Goal: Information Seeking & Learning: Learn about a topic

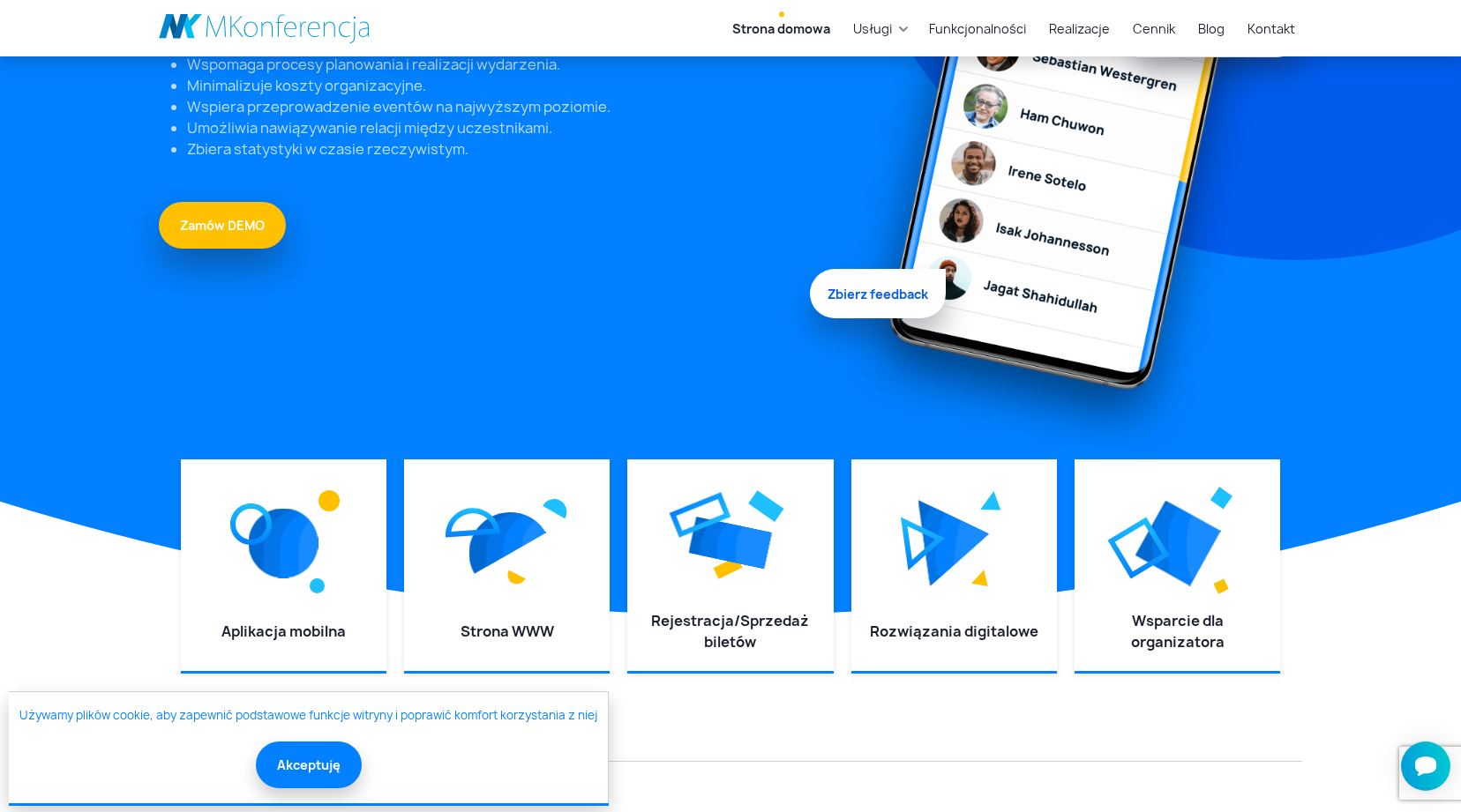
scroll to position [332, 0]
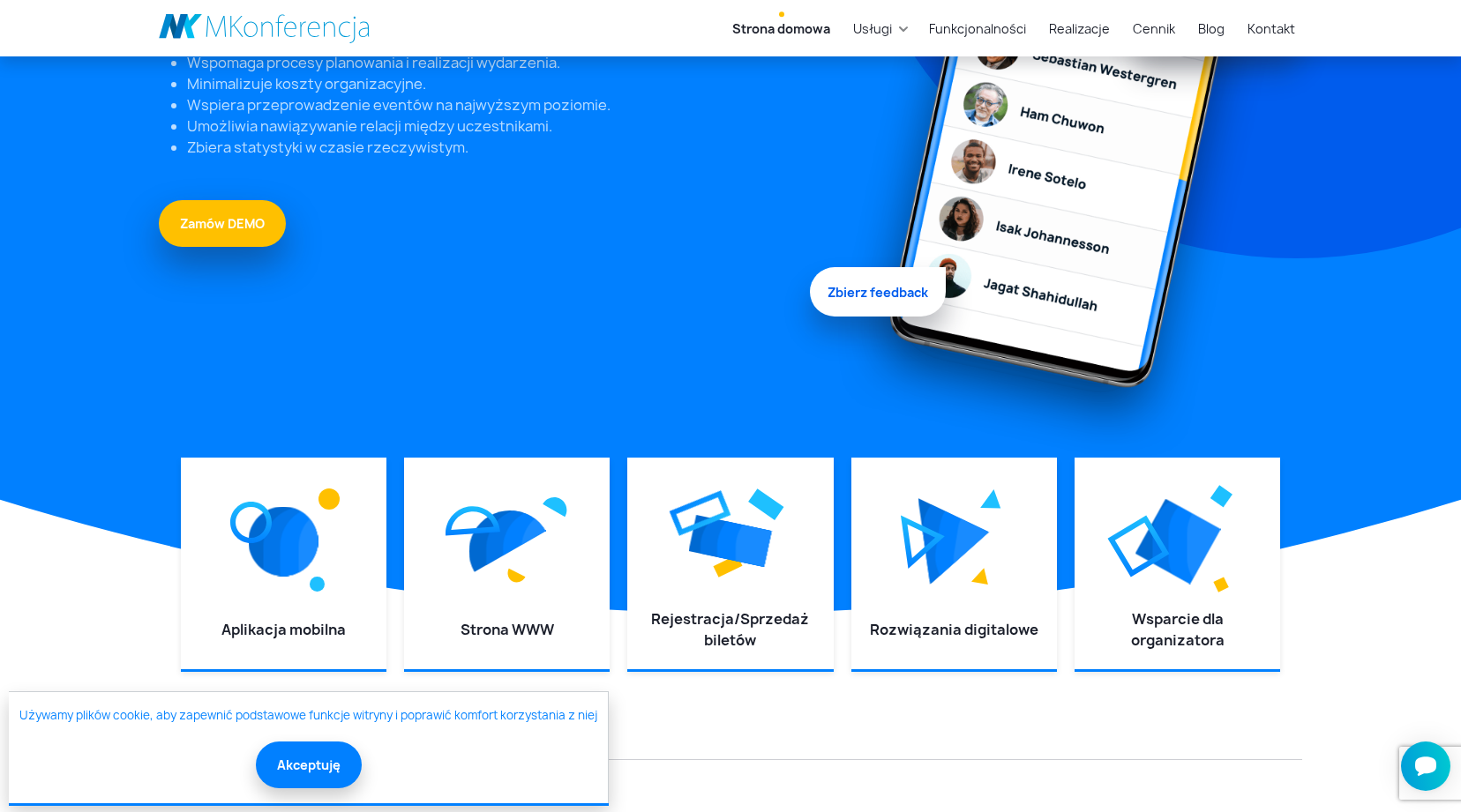
click at [279, 790] on div "Używamy plików cookie, aby zapewnić podstawowe funkcje witryny i poprawić komfo…" at bounding box center [309, 748] width 600 height 112
click at [294, 777] on button "Akceptuję" at bounding box center [309, 763] width 106 height 47
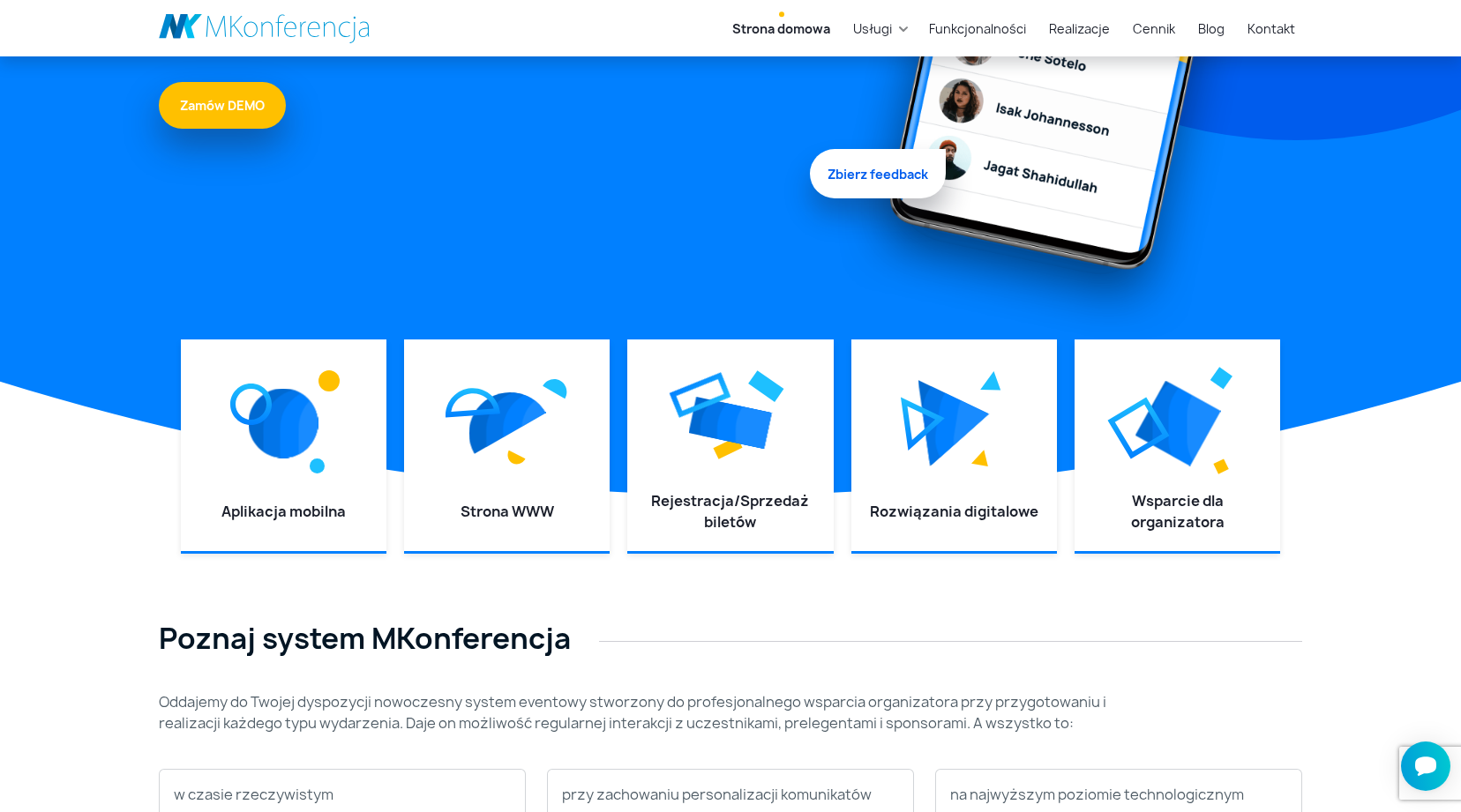
scroll to position [0, 0]
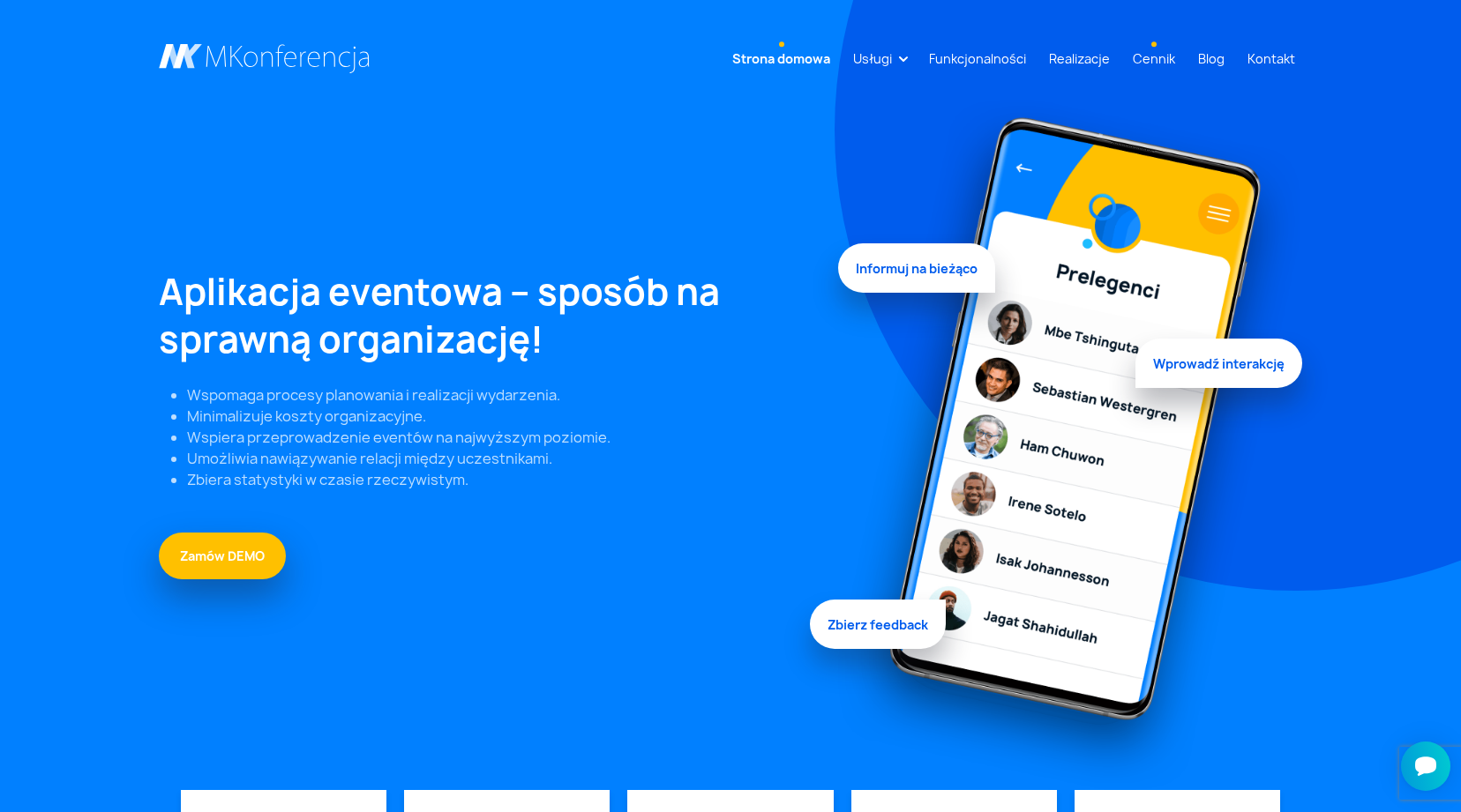
click at [1142, 67] on link "Cennik" at bounding box center [1153, 59] width 57 height 33
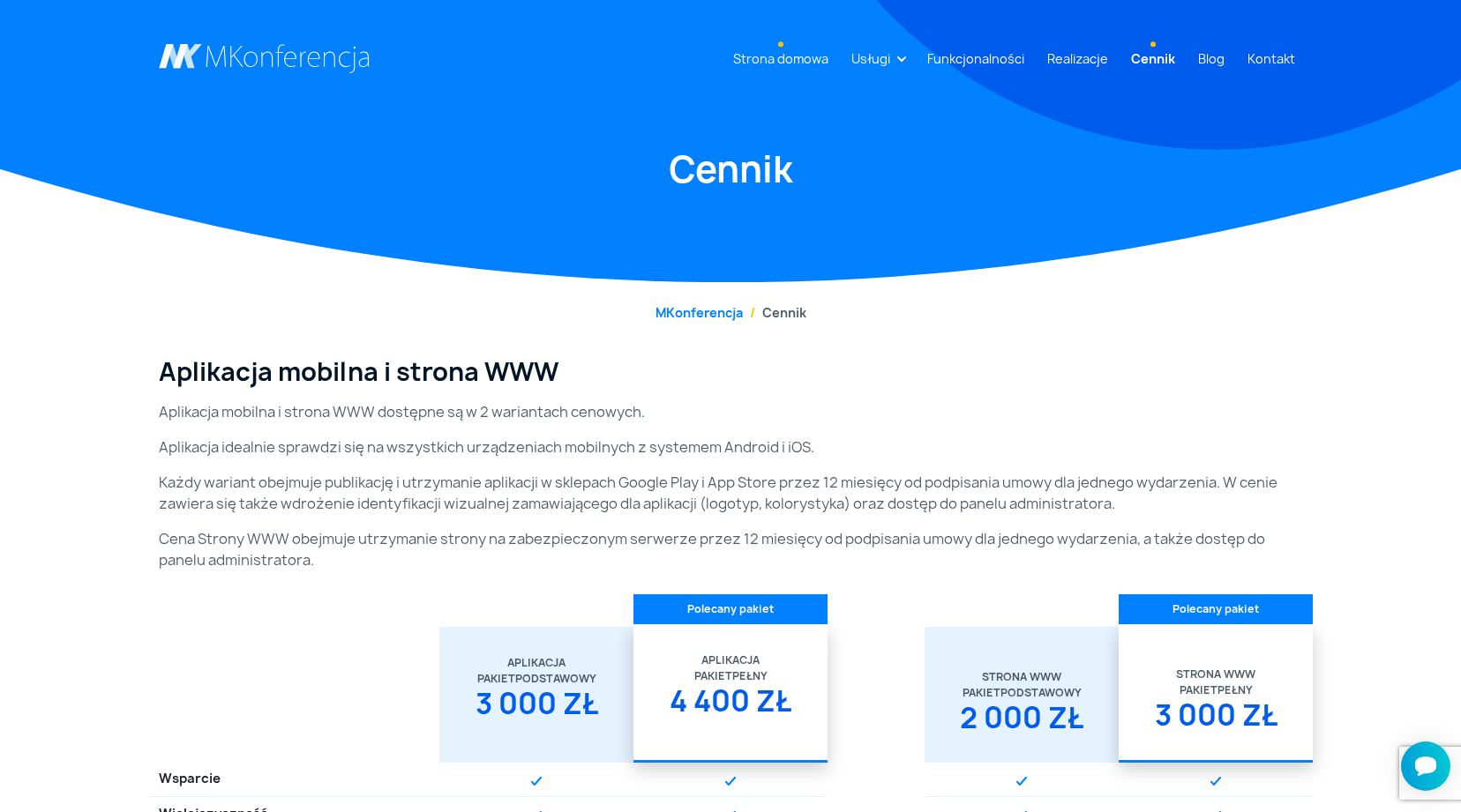
click at [786, 64] on link "Strona domowa" at bounding box center [780, 59] width 110 height 33
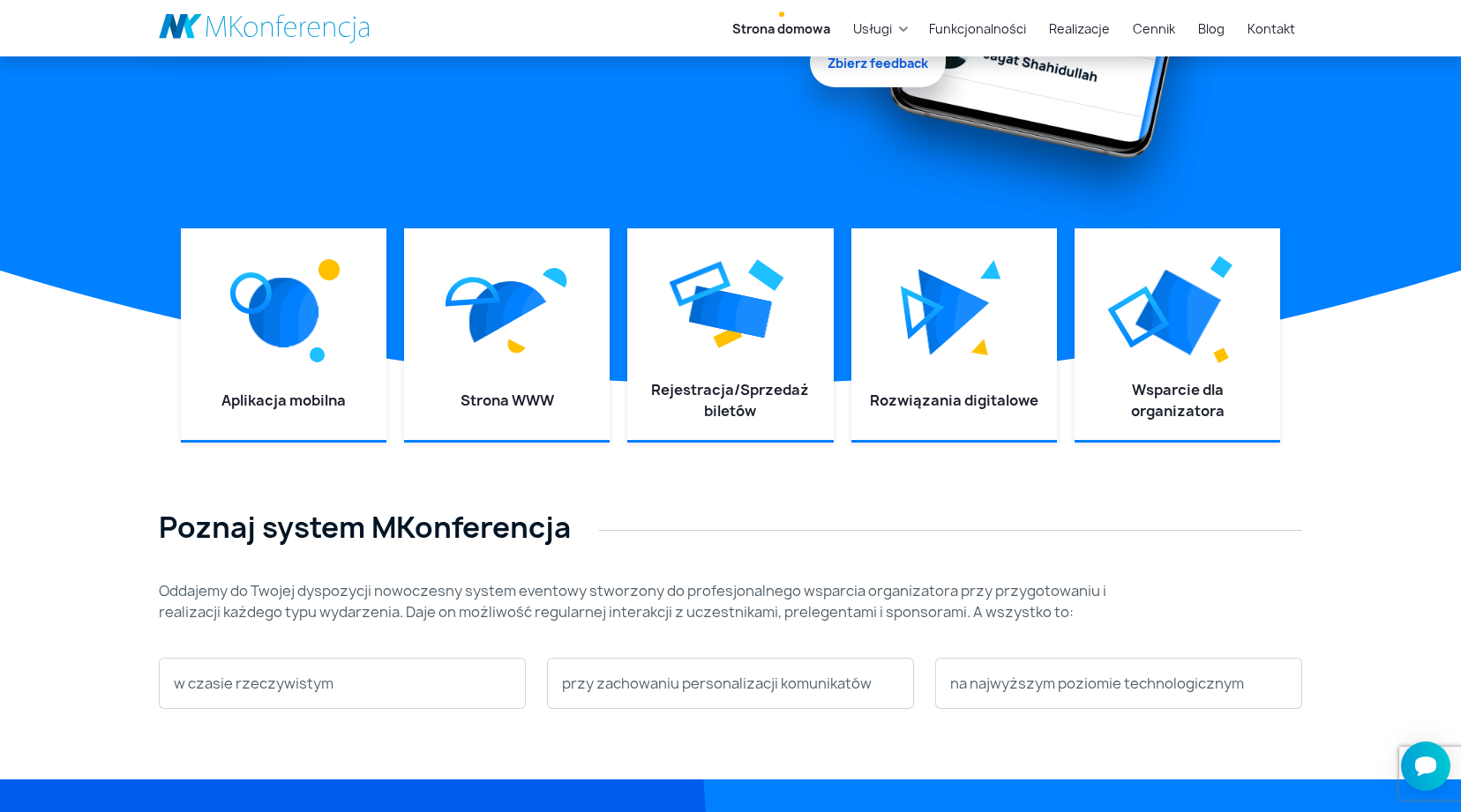
scroll to position [563, 0]
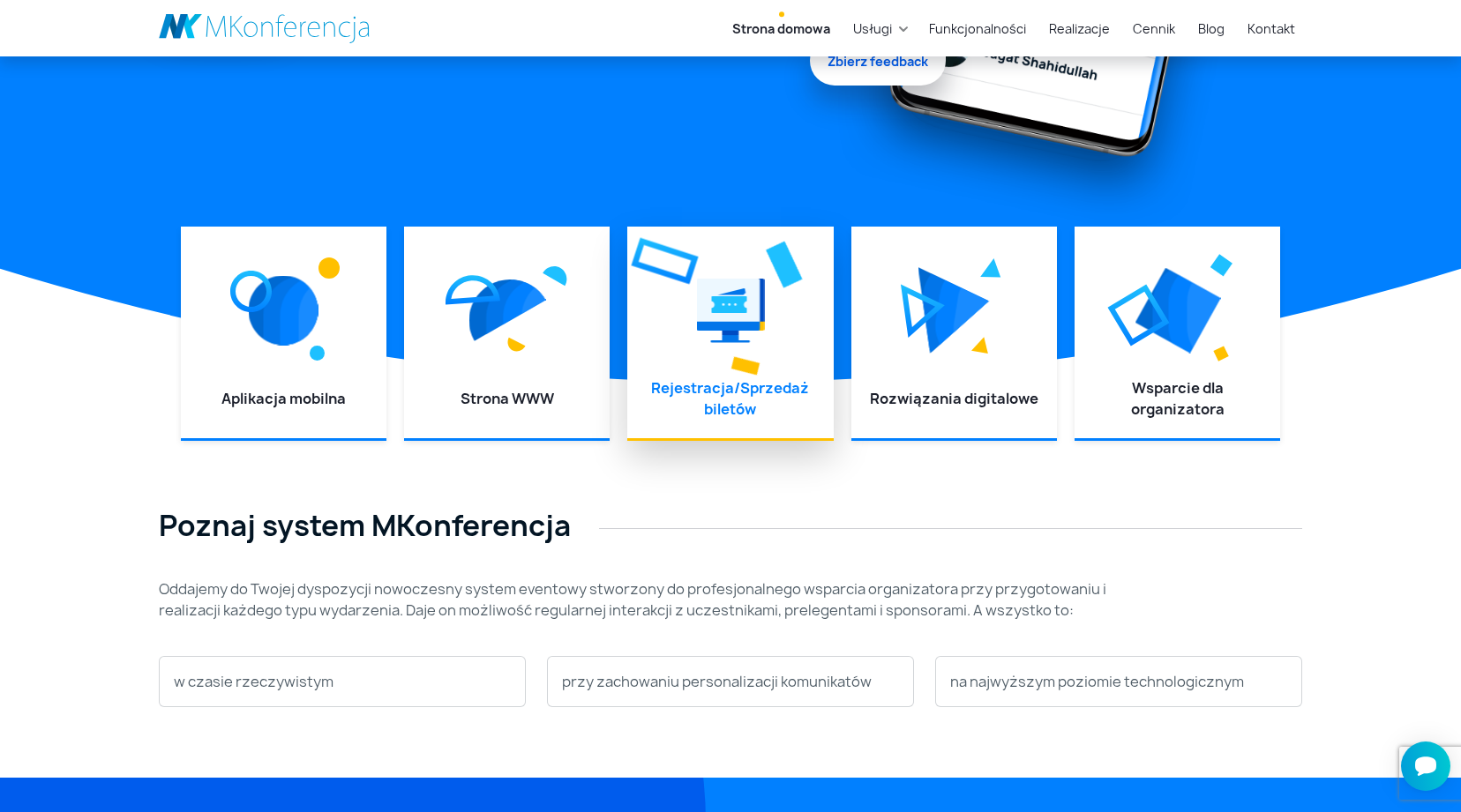
click at [740, 324] on img at bounding box center [730, 310] width 68 height 80
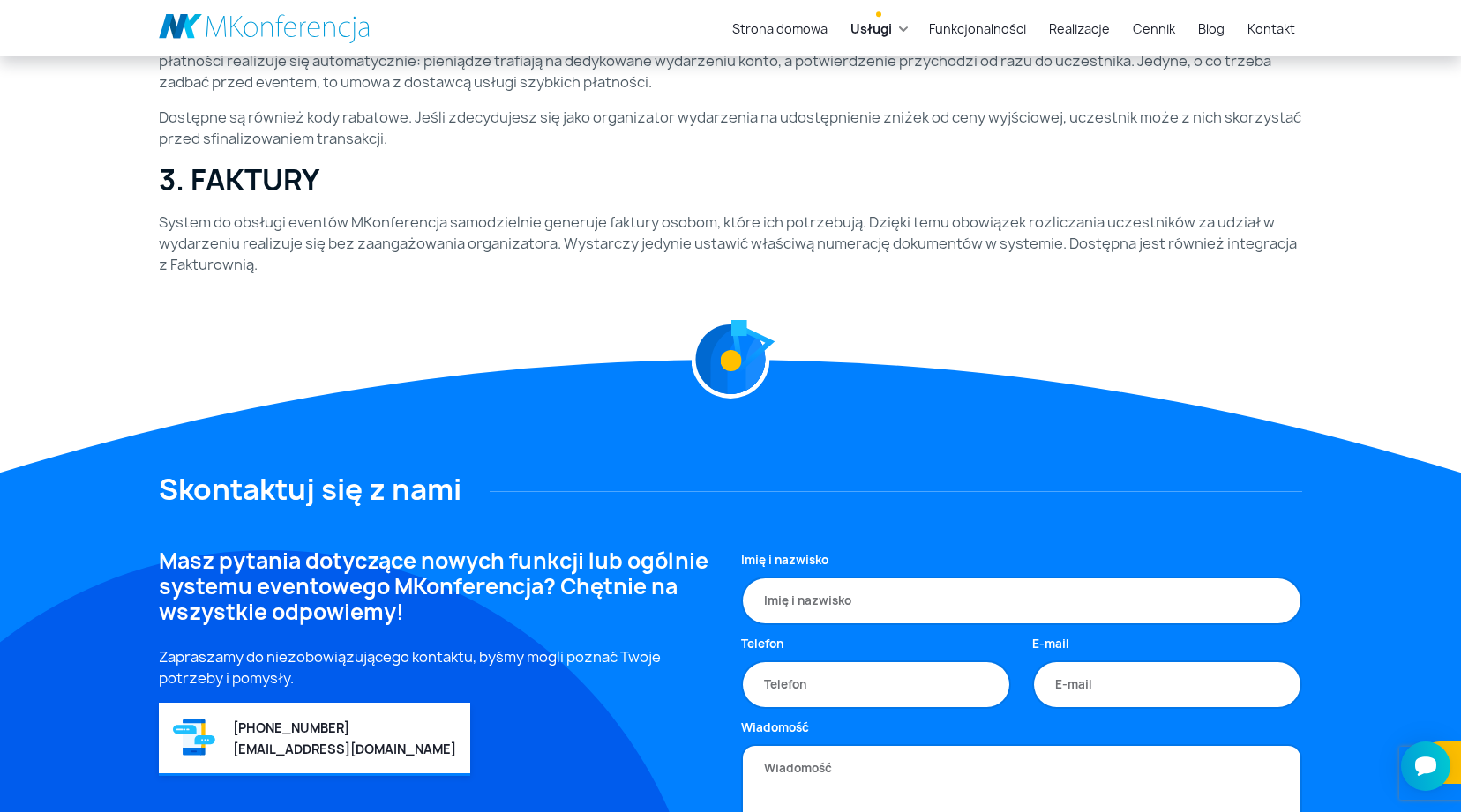
scroll to position [1426, 0]
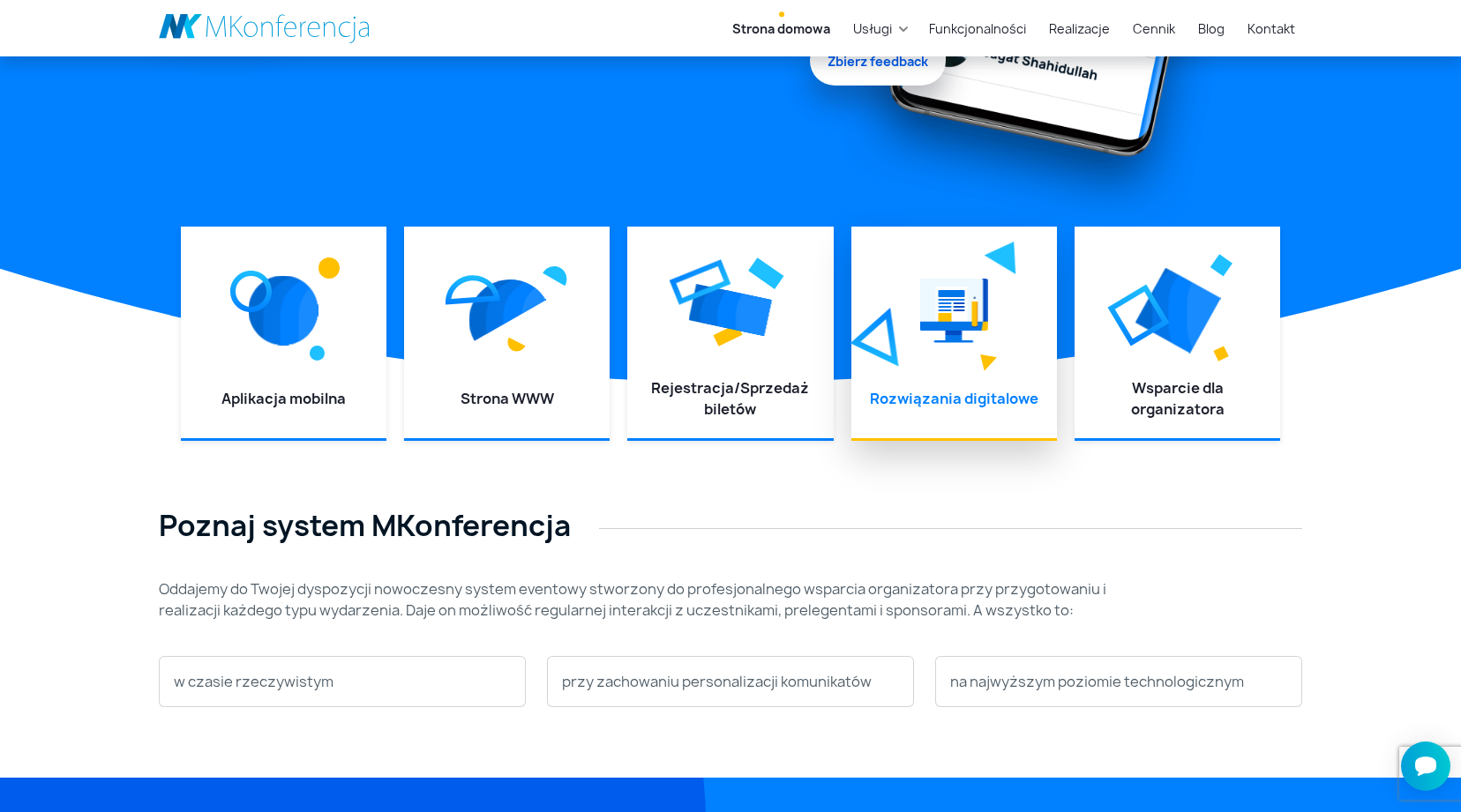
click at [982, 330] on img at bounding box center [953, 310] width 68 height 80
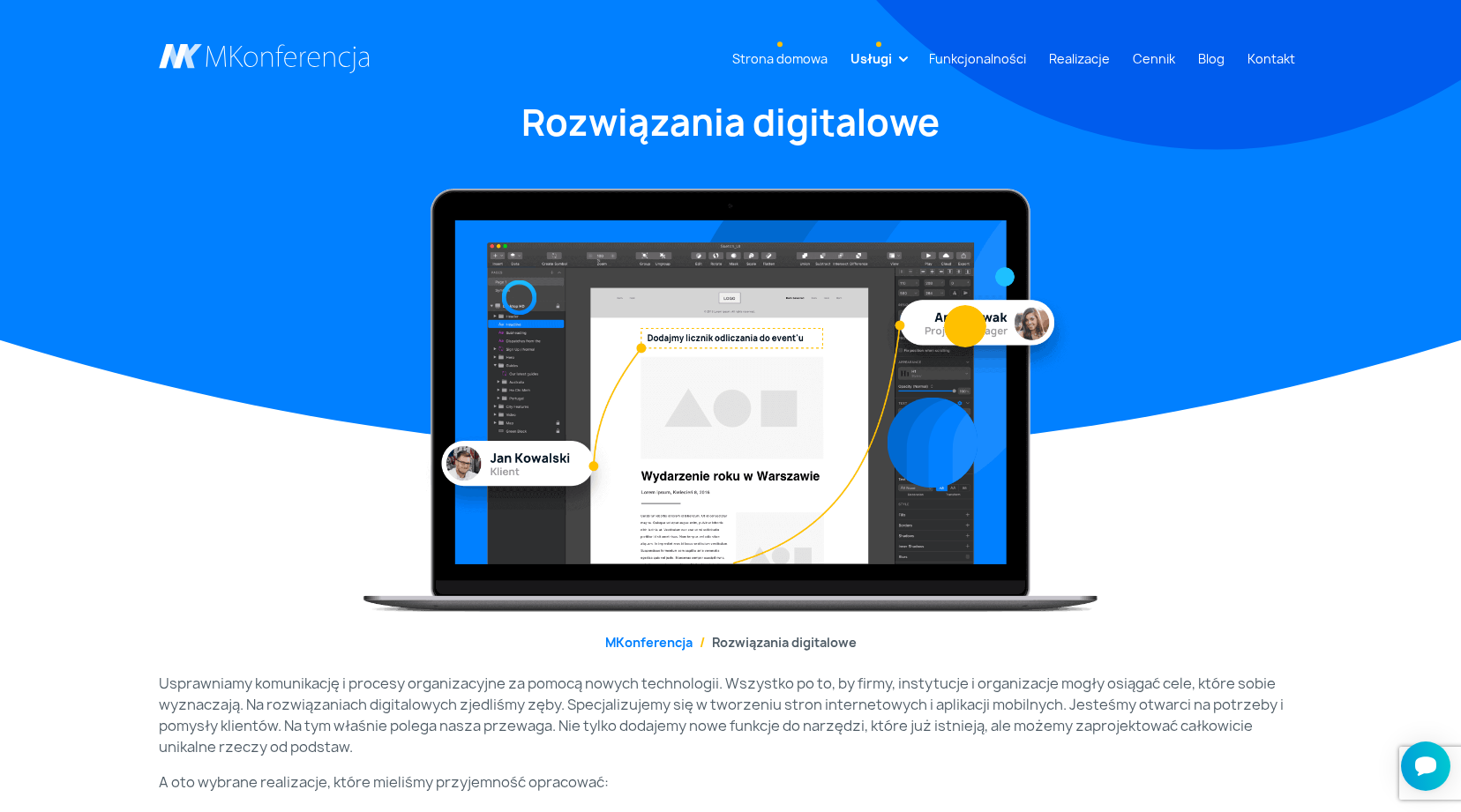
click at [782, 60] on link "Strona domowa" at bounding box center [780, 59] width 110 height 33
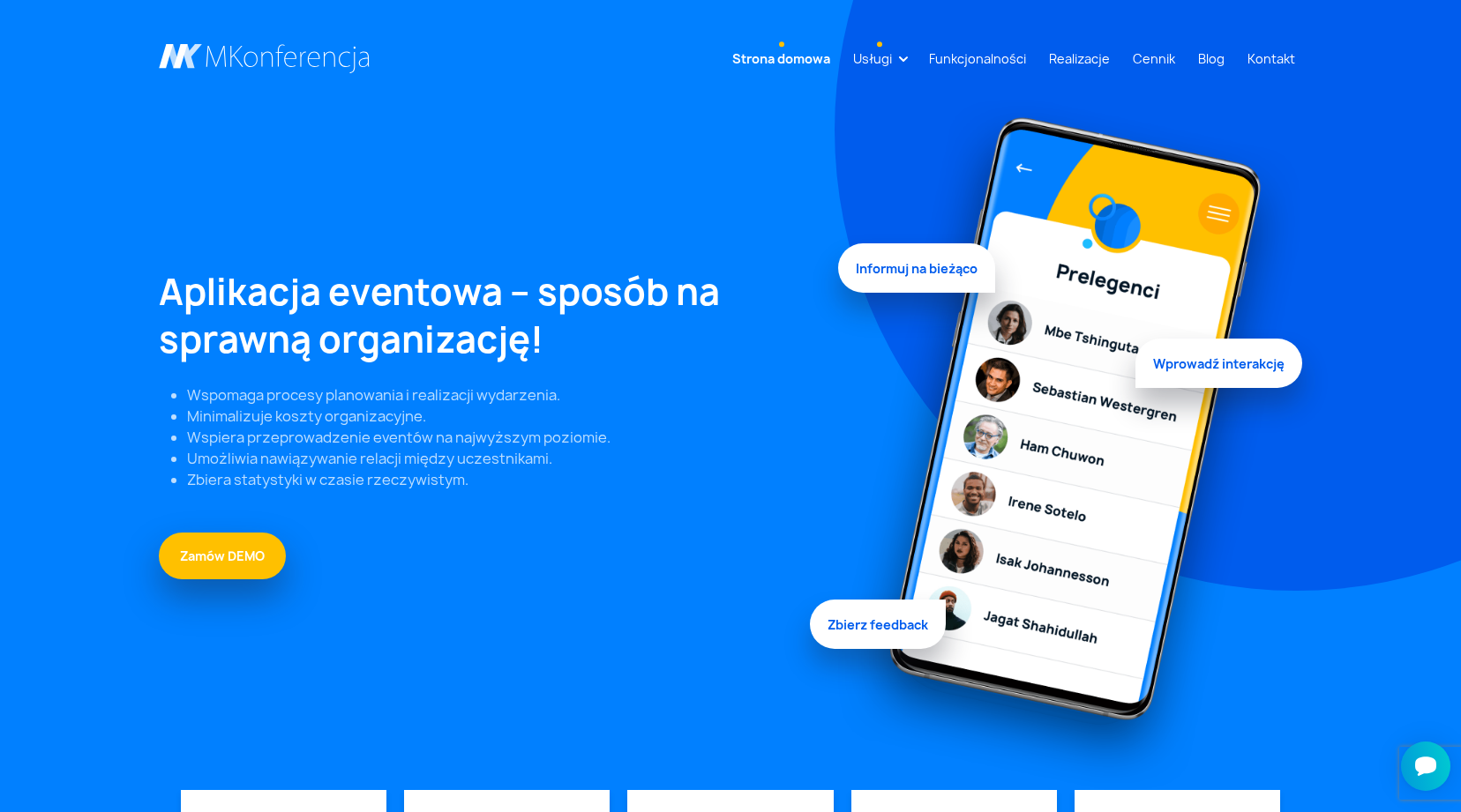
click at [885, 59] on link "Usługi" at bounding box center [872, 59] width 53 height 33
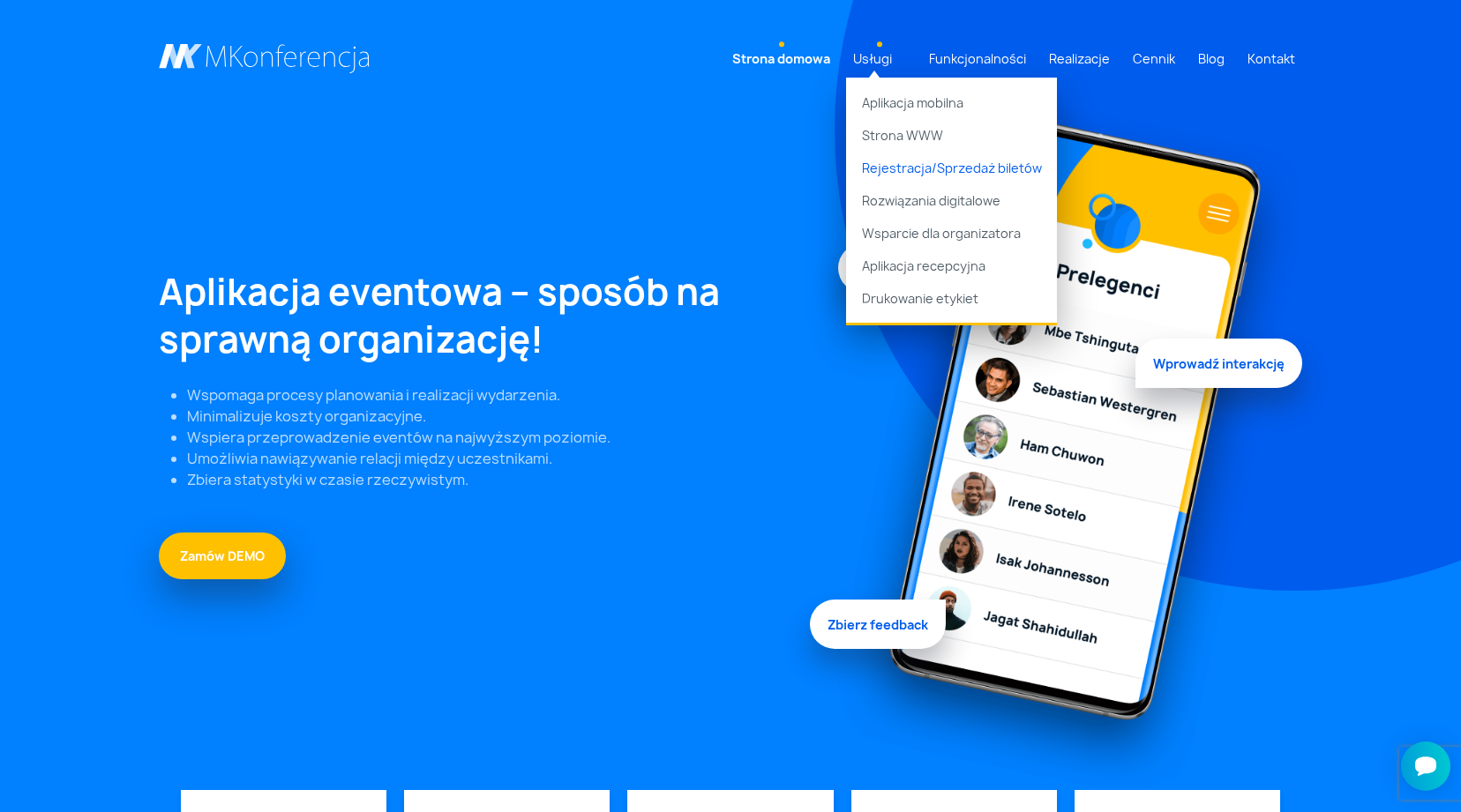
click at [928, 167] on link "Rejestracja/Sprzedaż biletów" at bounding box center [951, 168] width 210 height 33
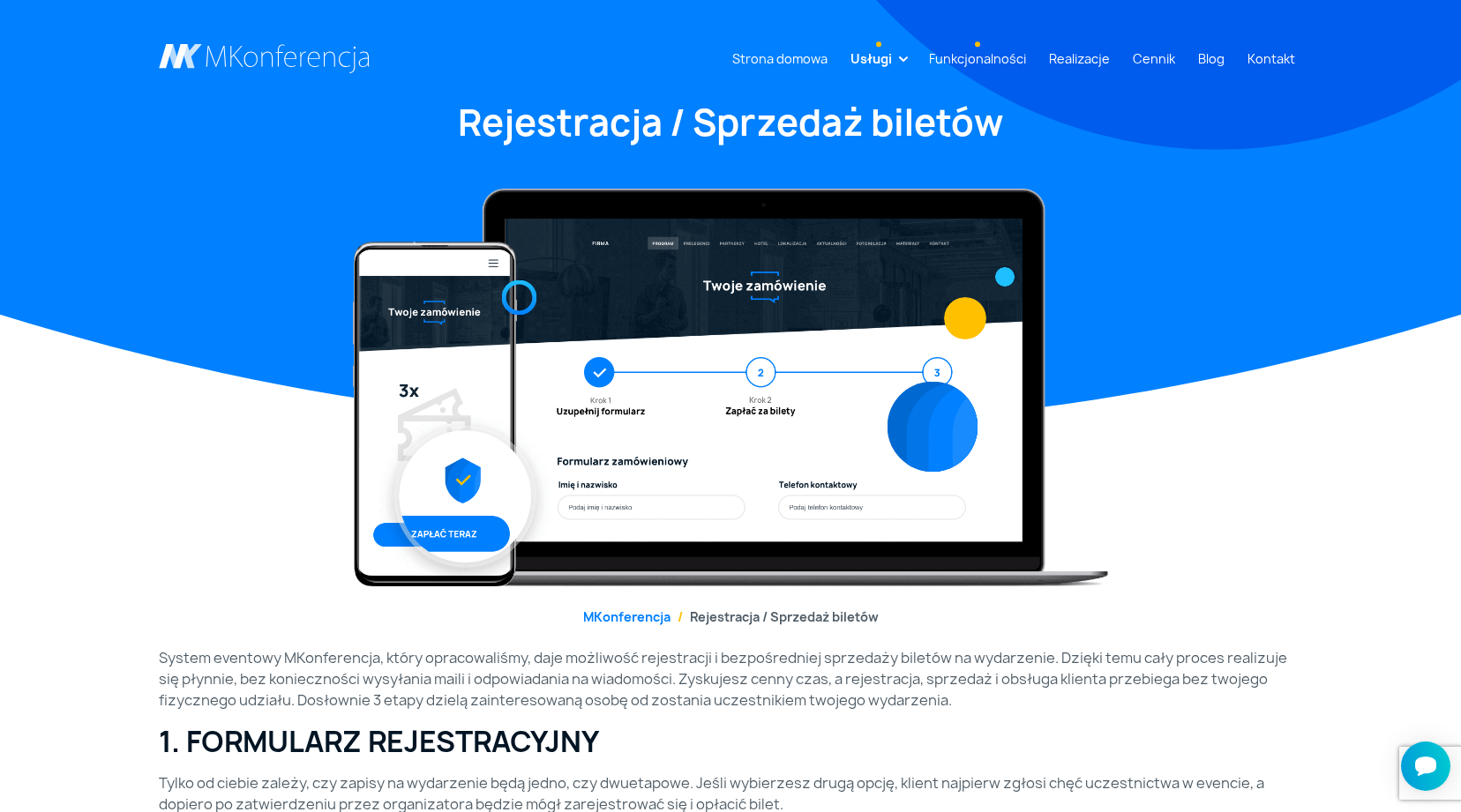
click at [992, 60] on link "Funkcjonalności" at bounding box center [978, 59] width 111 height 33
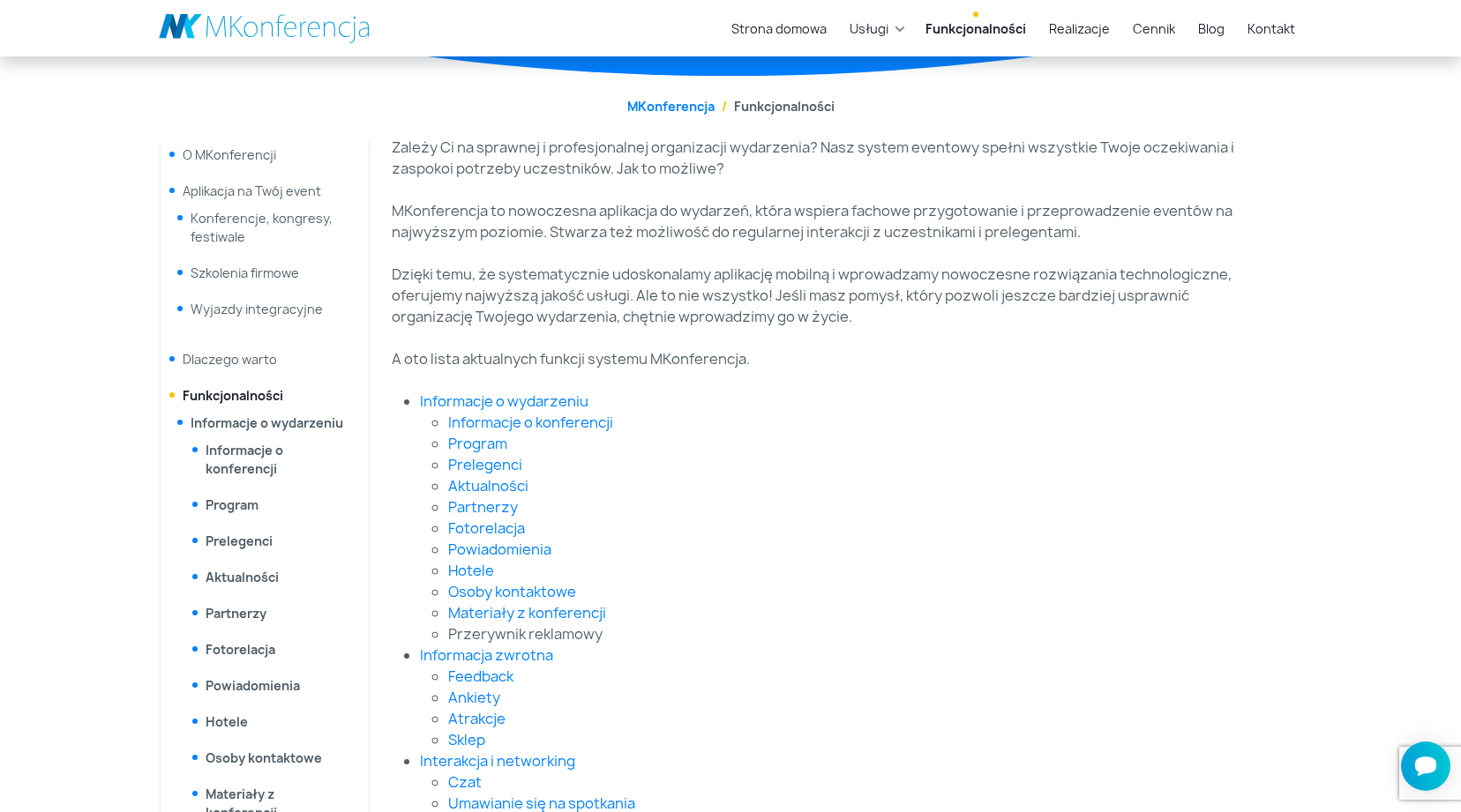
scroll to position [208, 0]
click at [511, 398] on link "Informacje o wydarzeniu" at bounding box center [504, 401] width 168 height 19
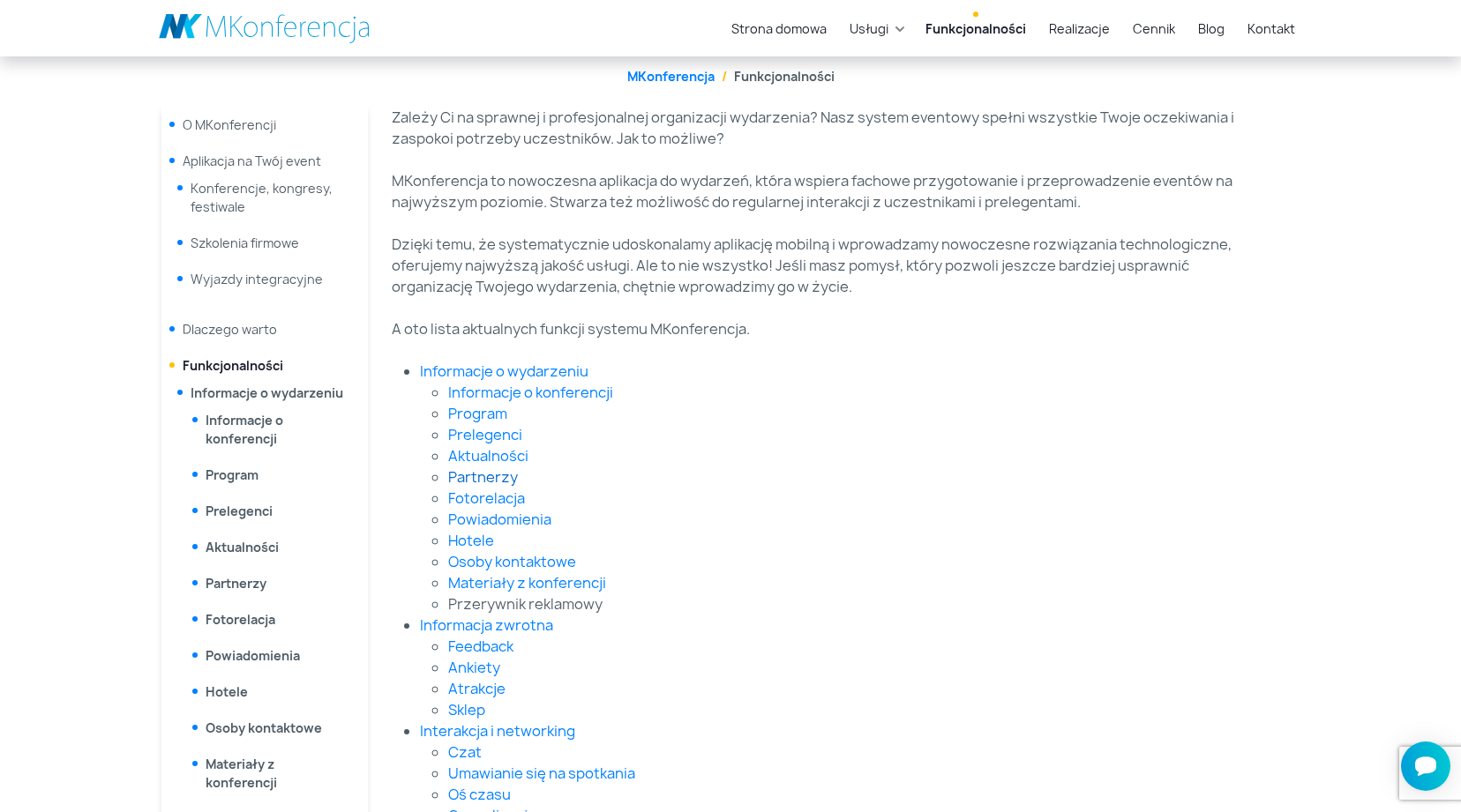
click at [488, 500] on link "Fotorelacja" at bounding box center [486, 498] width 77 height 19
click at [487, 392] on link "Informacje o konferencji" at bounding box center [531, 392] width 165 height 19
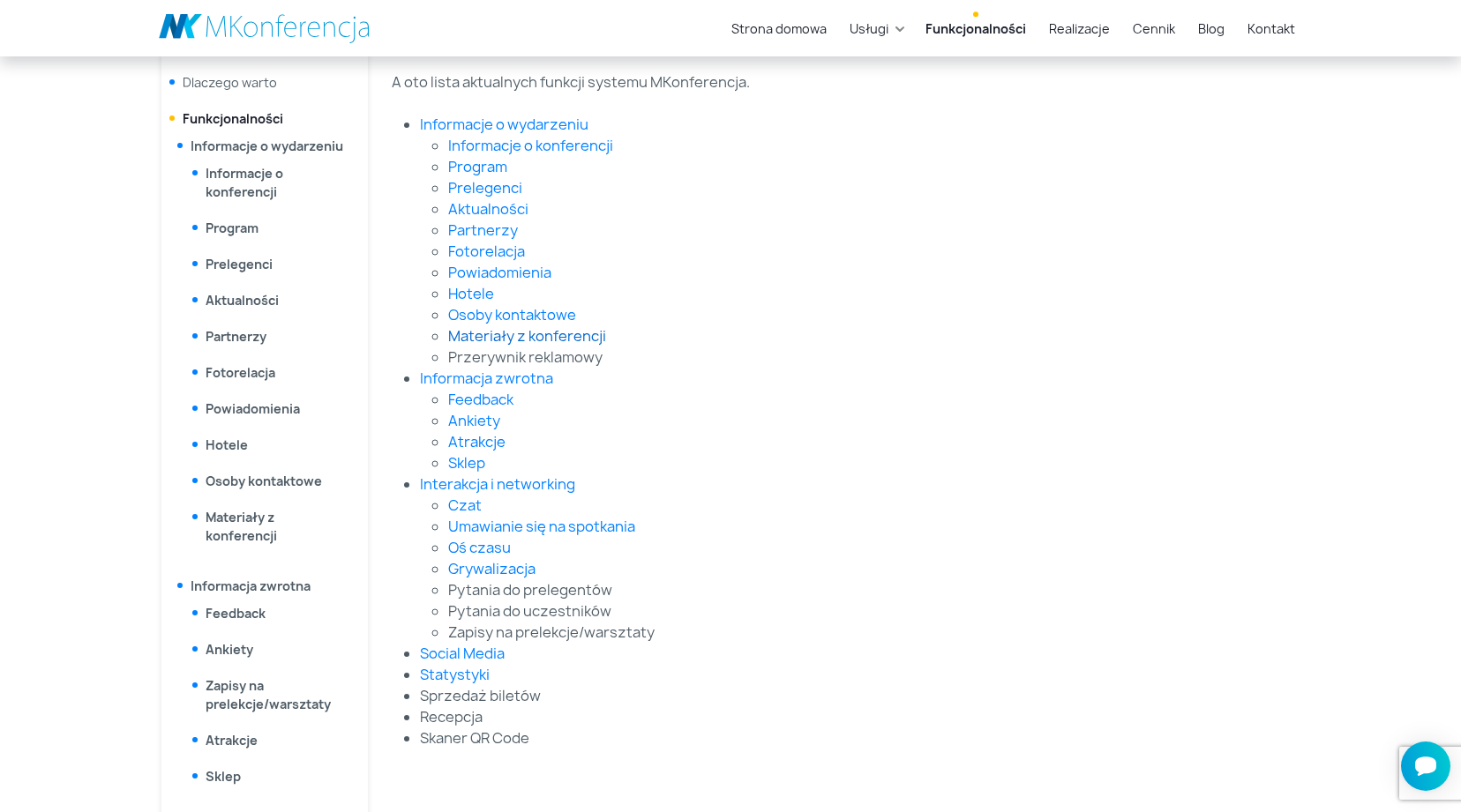
scroll to position [486, 0]
click at [478, 424] on link "Ankiety" at bounding box center [474, 418] width 52 height 19
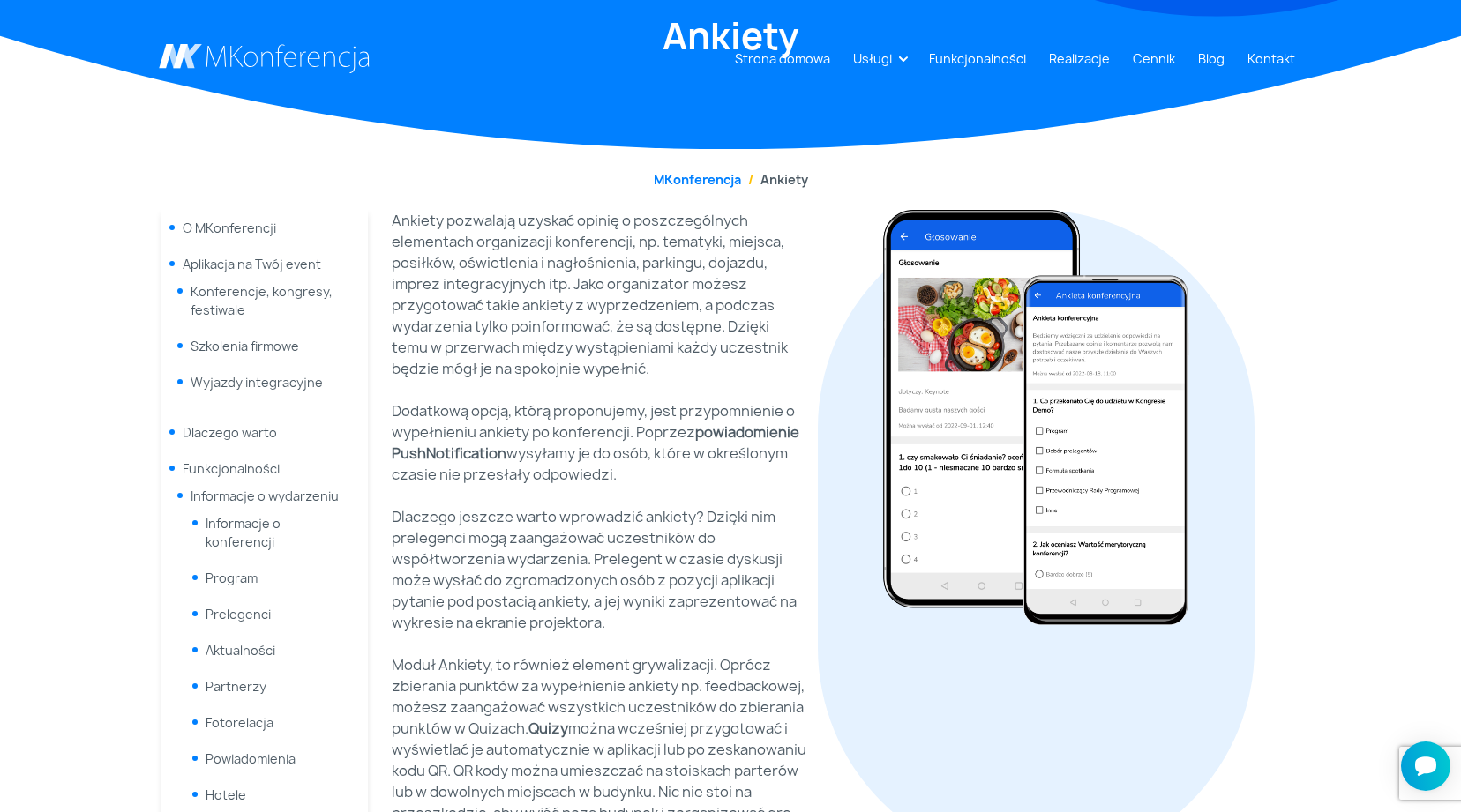
scroll to position [156, 0]
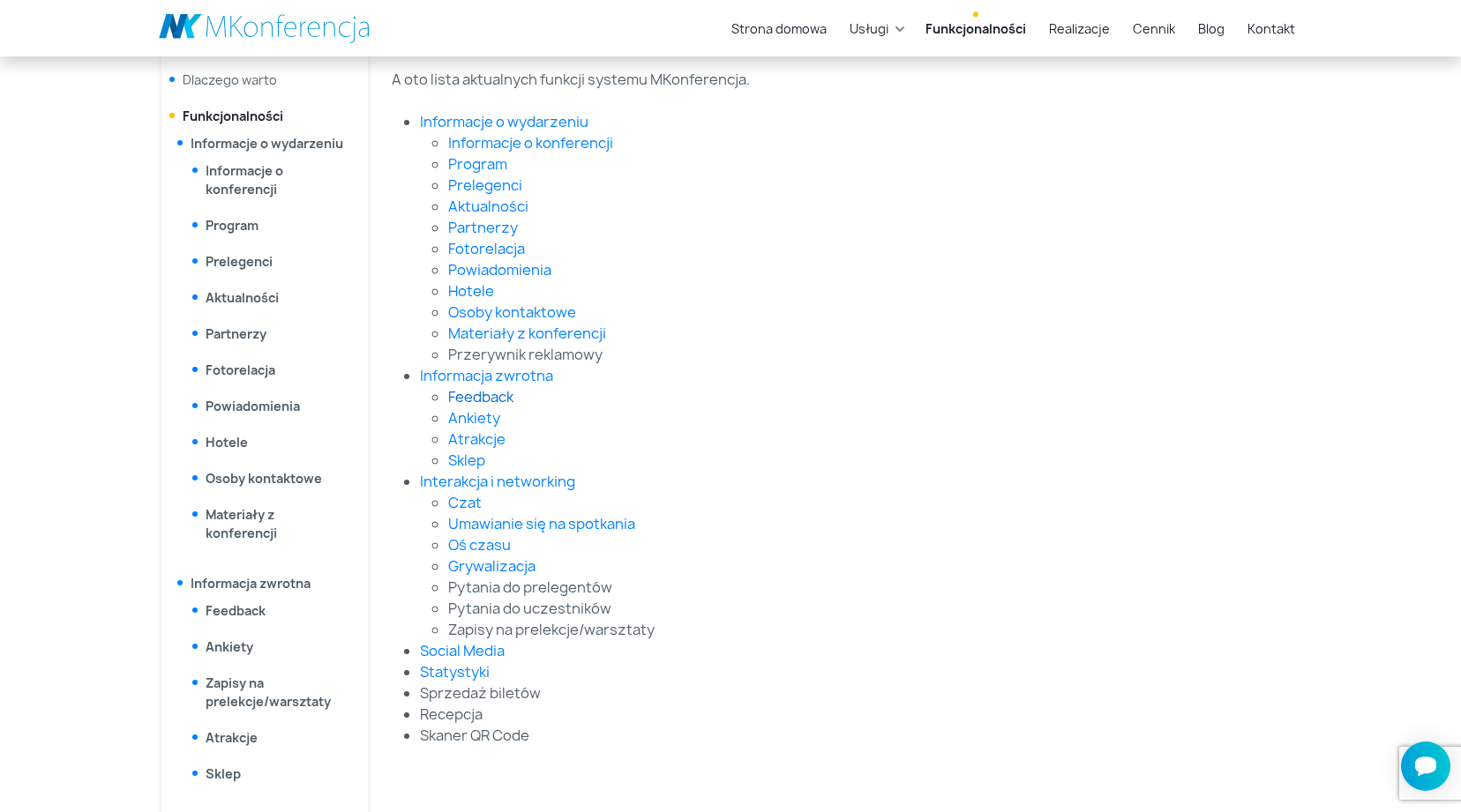
click at [493, 394] on link "Feedback" at bounding box center [481, 397] width 65 height 19
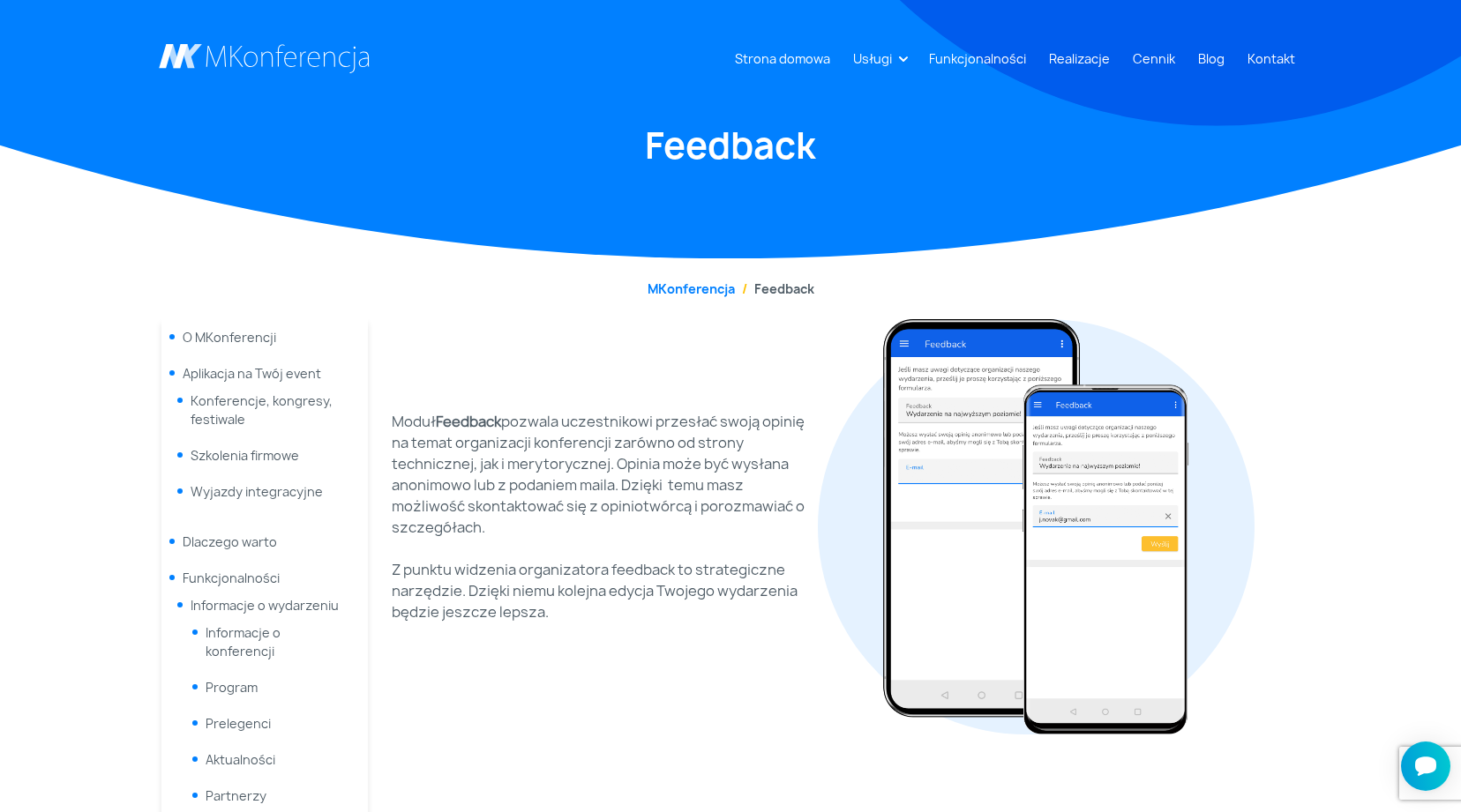
scroll to position [35, 0]
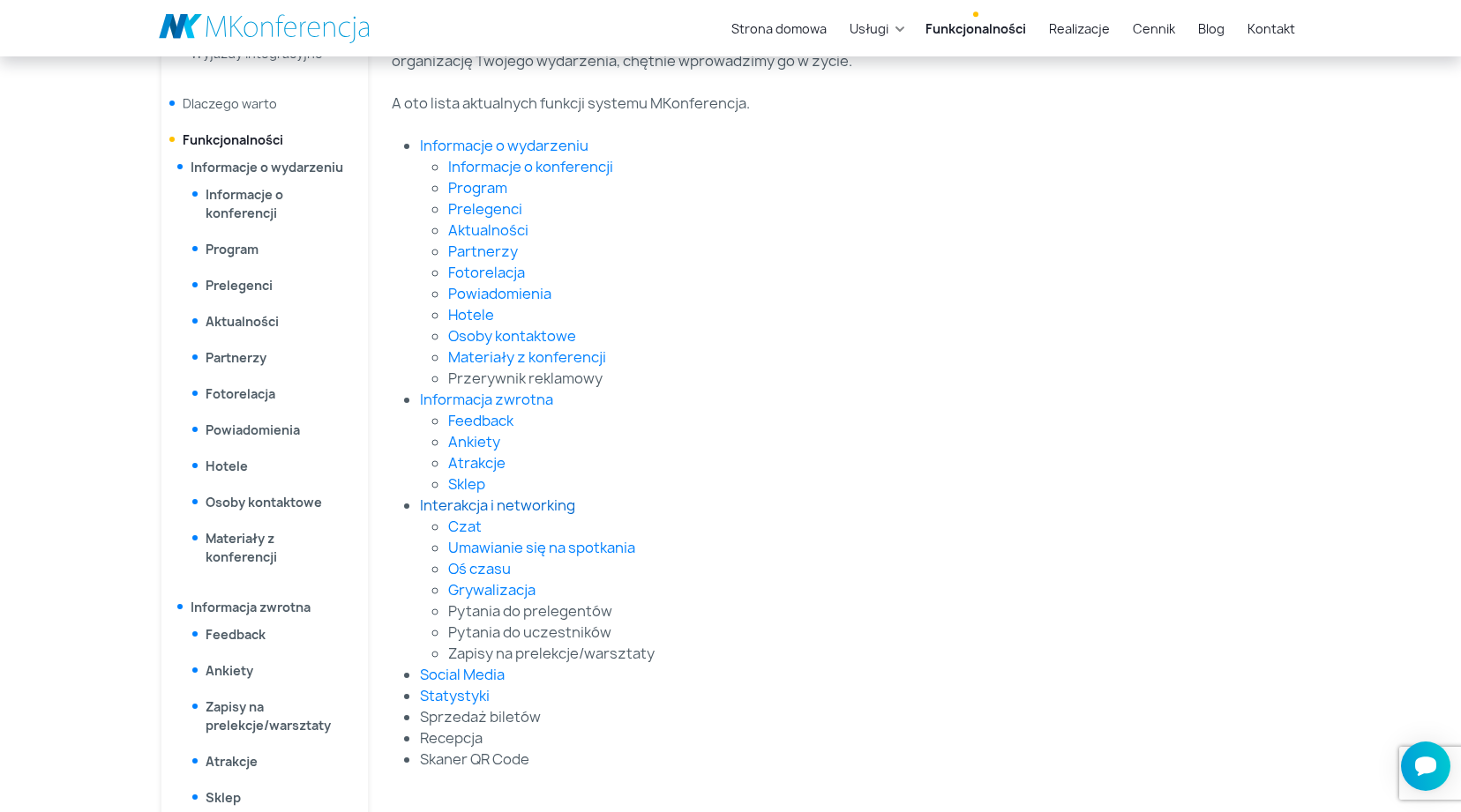
scroll to position [486, 0]
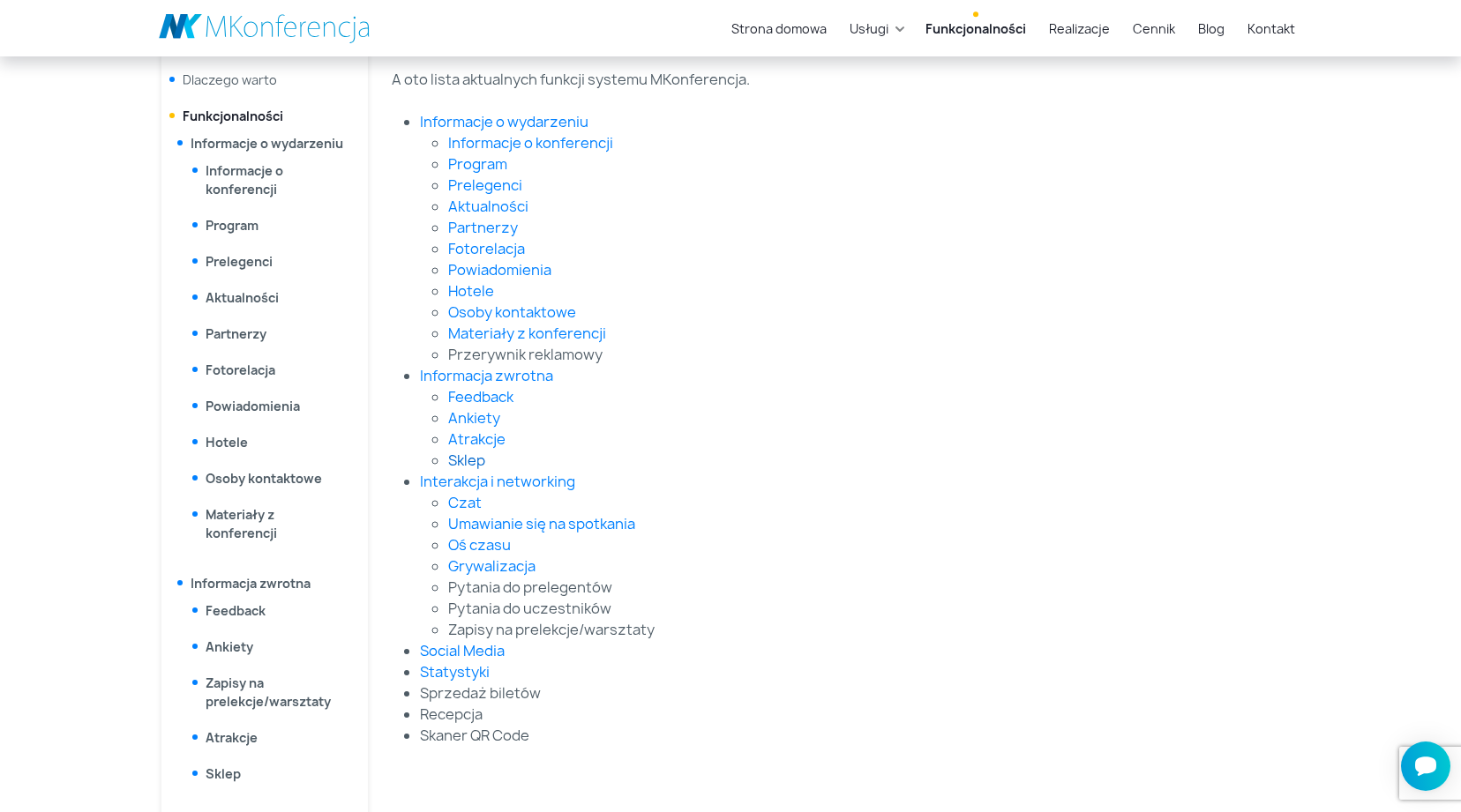
click at [475, 459] on link "Sklep" at bounding box center [466, 460] width 37 height 19
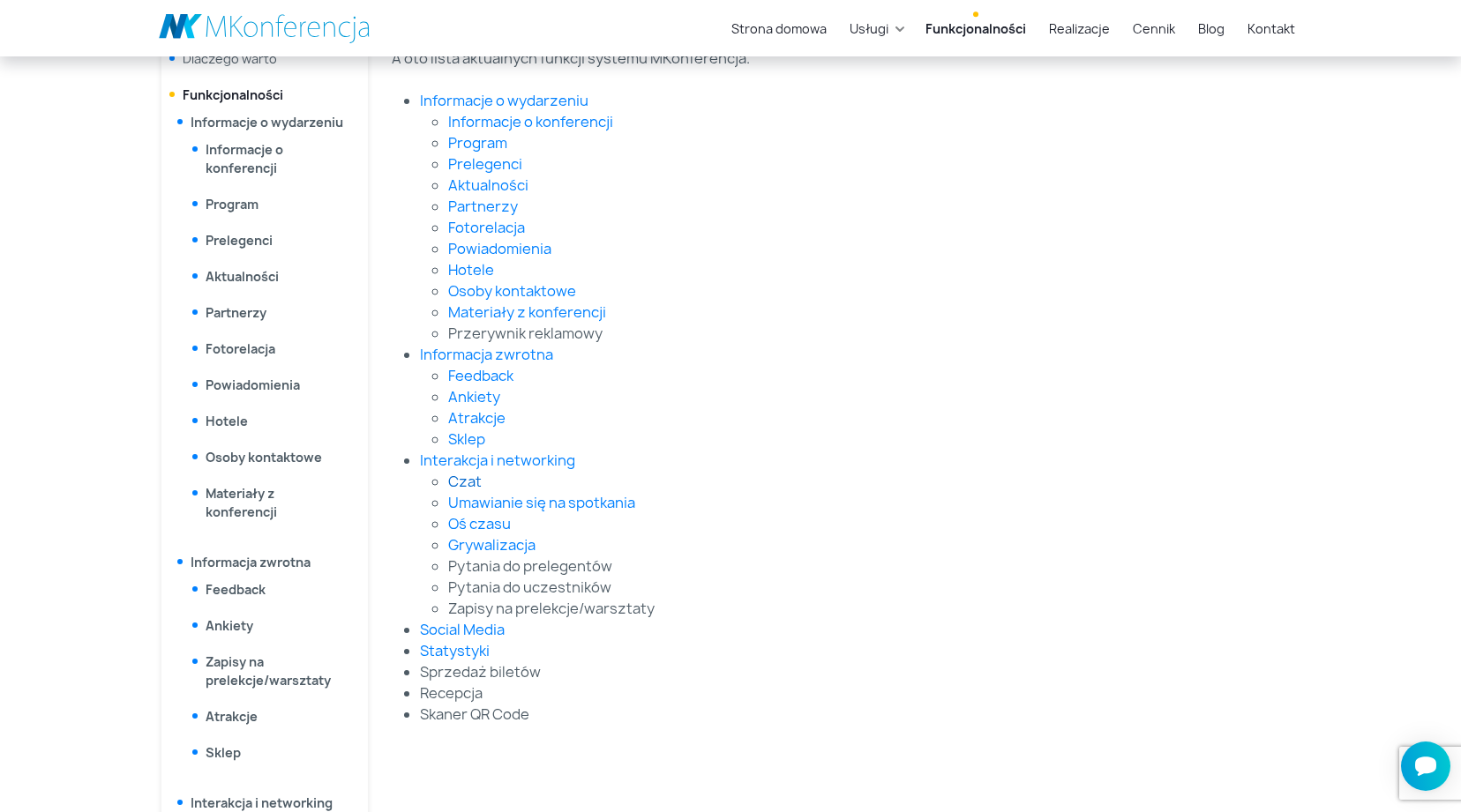
click at [469, 479] on link "Czat" at bounding box center [464, 481] width 34 height 19
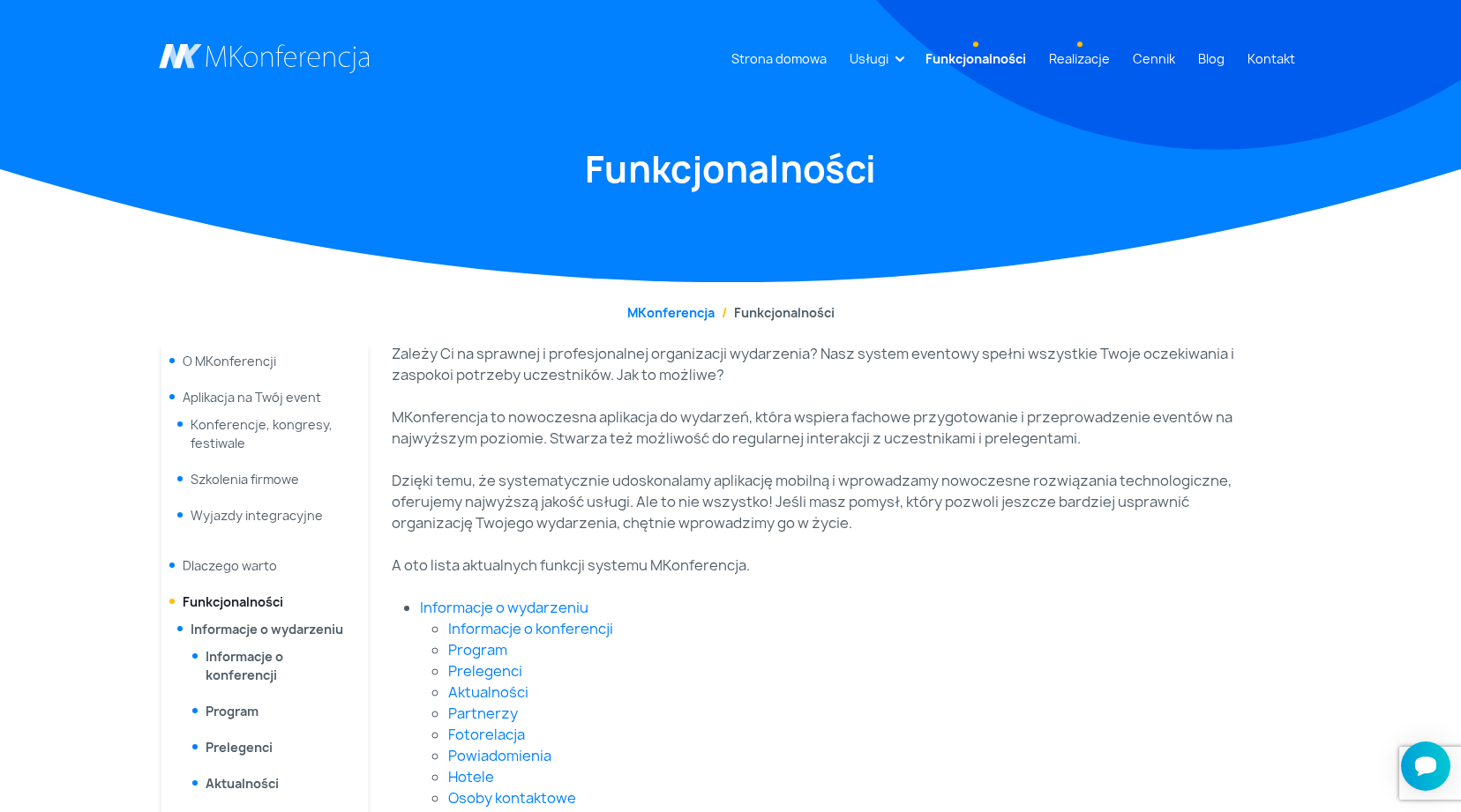
click at [1067, 60] on link "Realizacje" at bounding box center [1079, 59] width 75 height 33
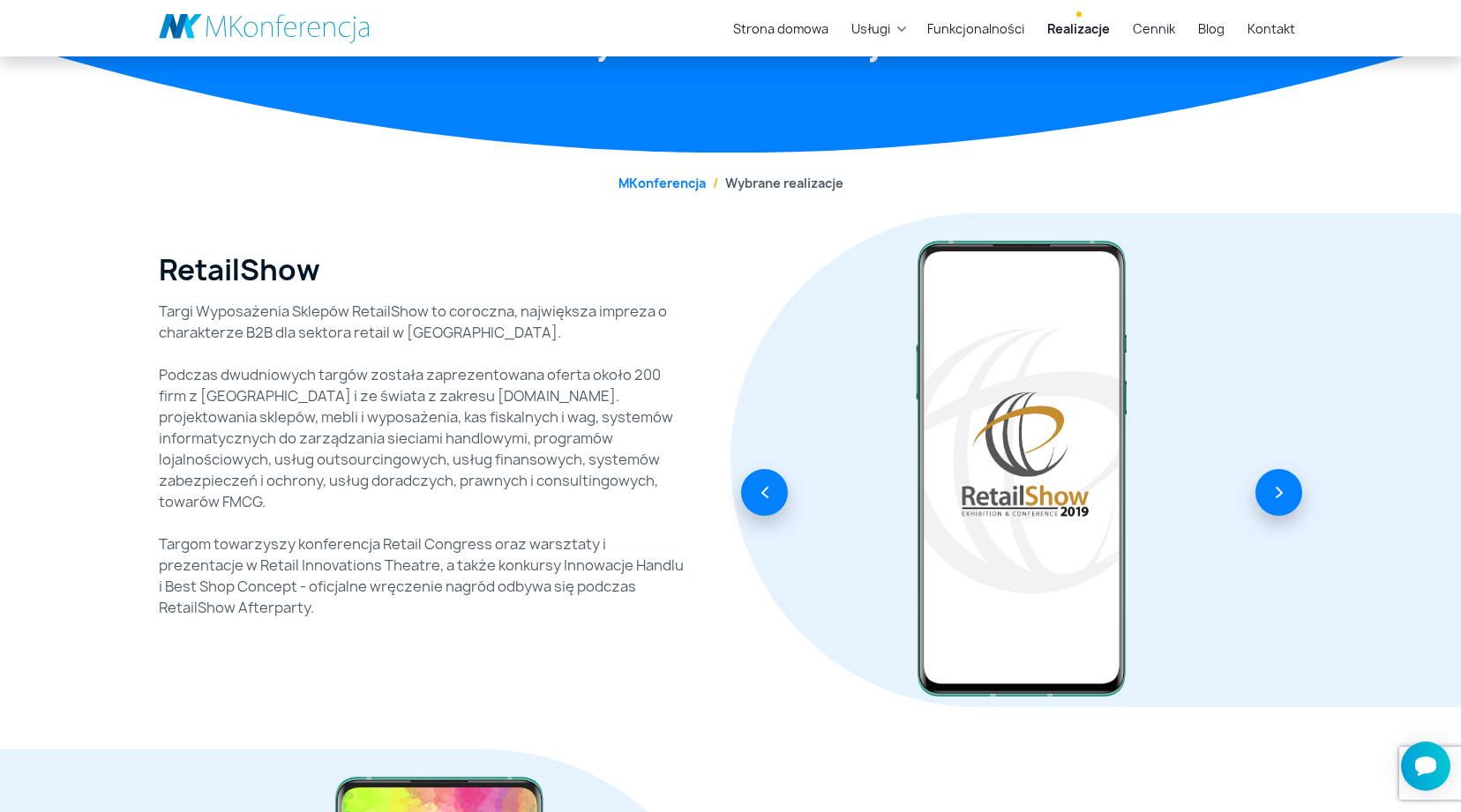
scroll to position [180, 0]
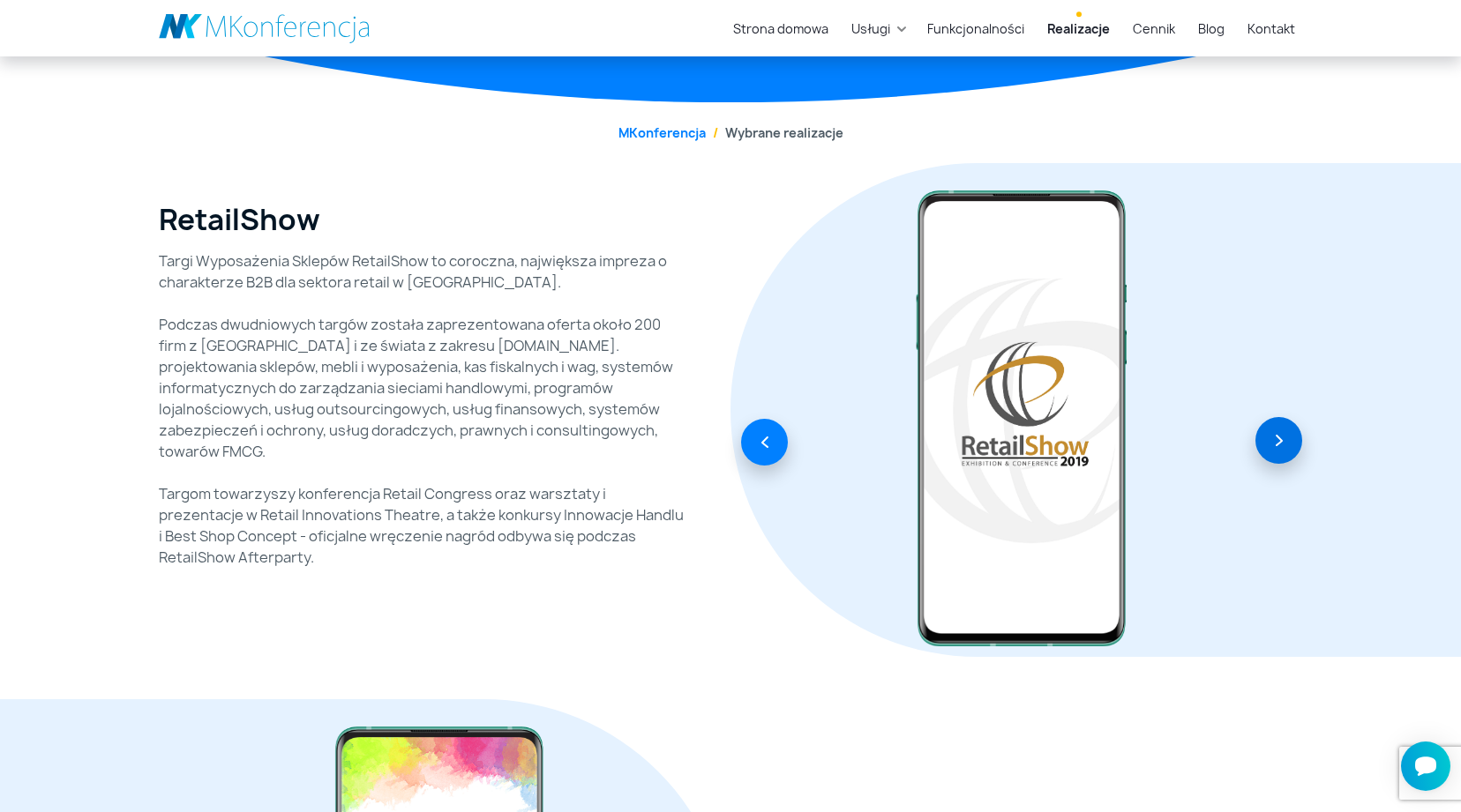
click at [1270, 439] on button "button" at bounding box center [1278, 440] width 47 height 47
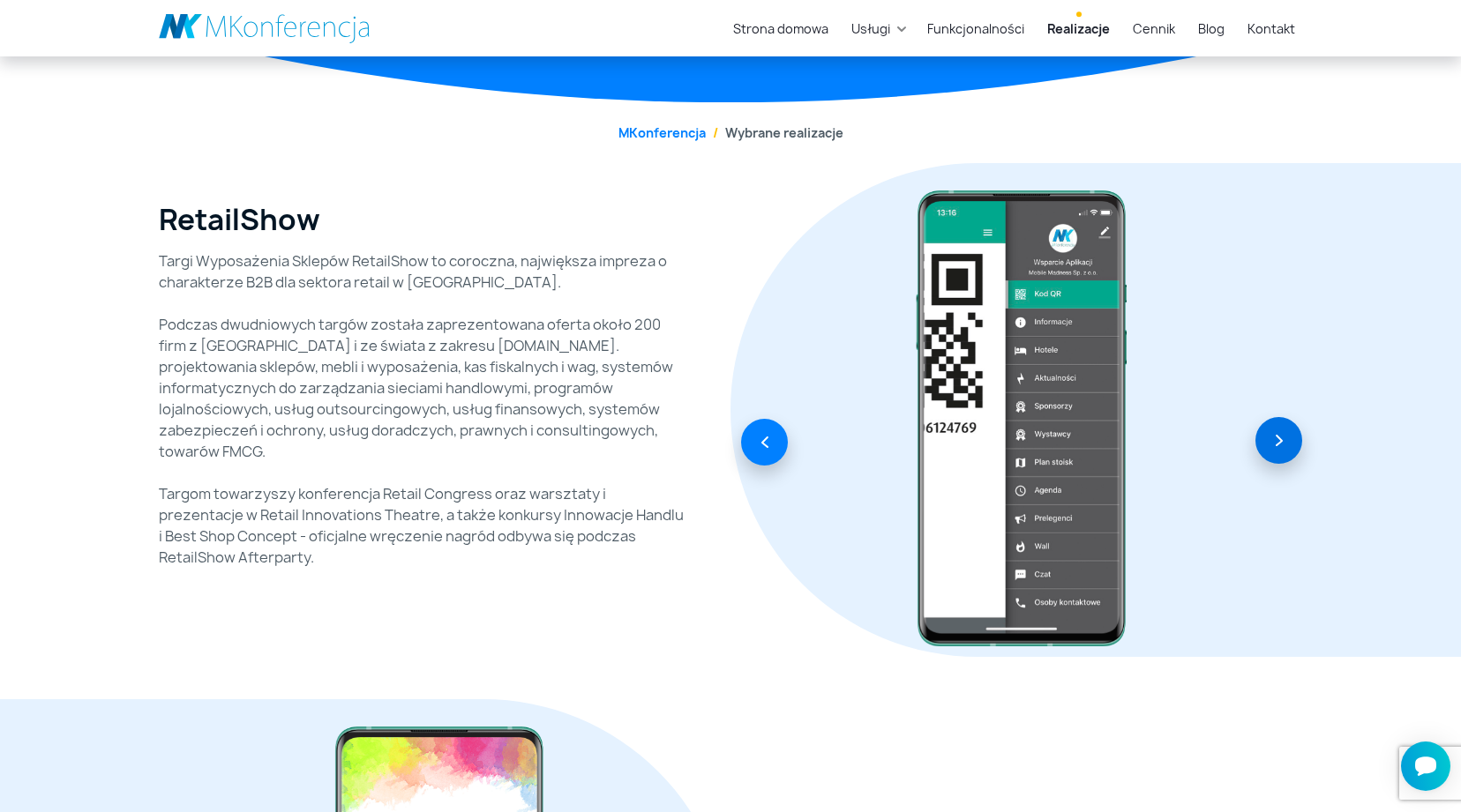
click at [1270, 439] on button "button" at bounding box center [1278, 440] width 47 height 47
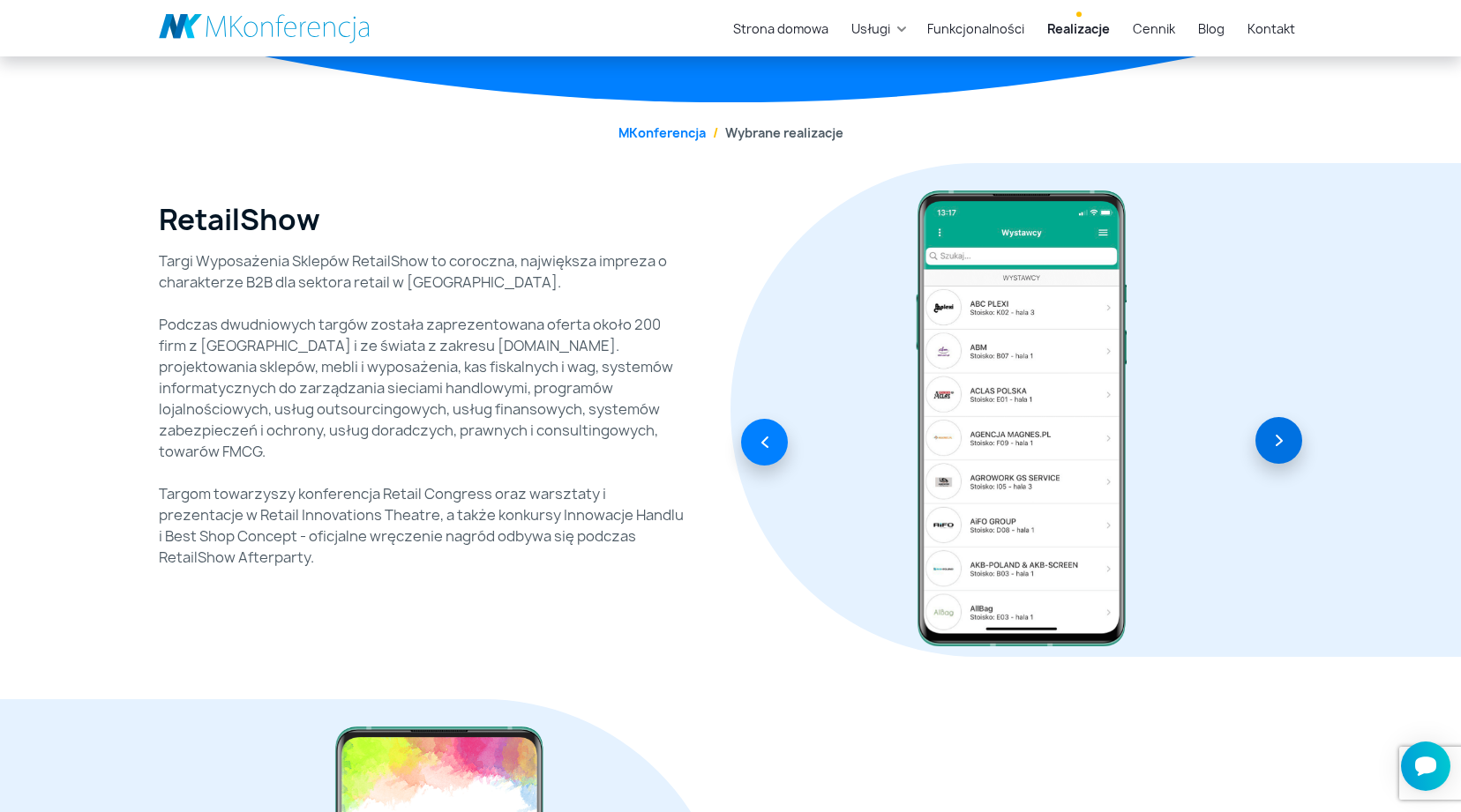
click at [1269, 439] on button "button" at bounding box center [1278, 440] width 47 height 47
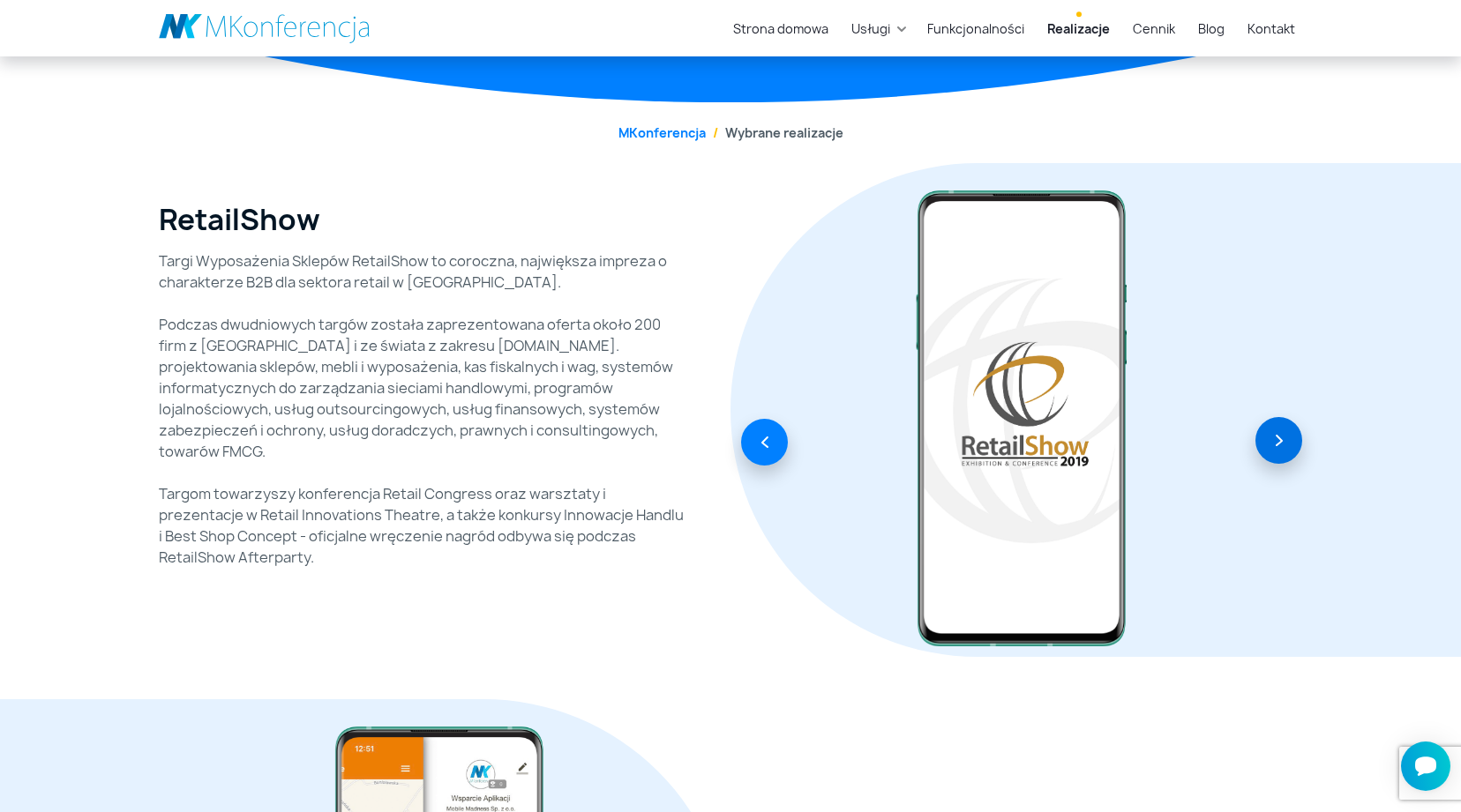
click at [1269, 439] on button "button" at bounding box center [1278, 440] width 47 height 47
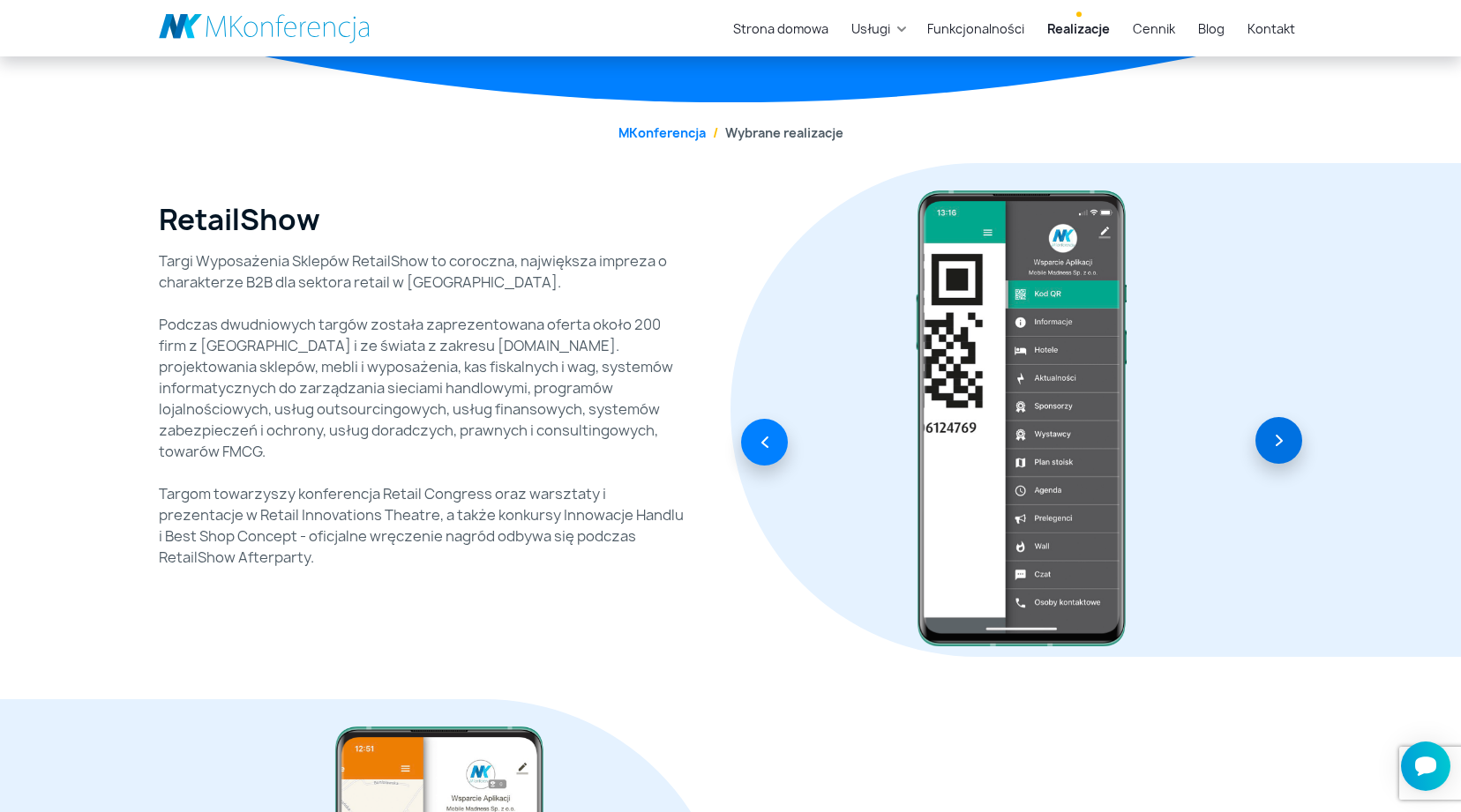
click at [1269, 439] on button "button" at bounding box center [1278, 440] width 47 height 47
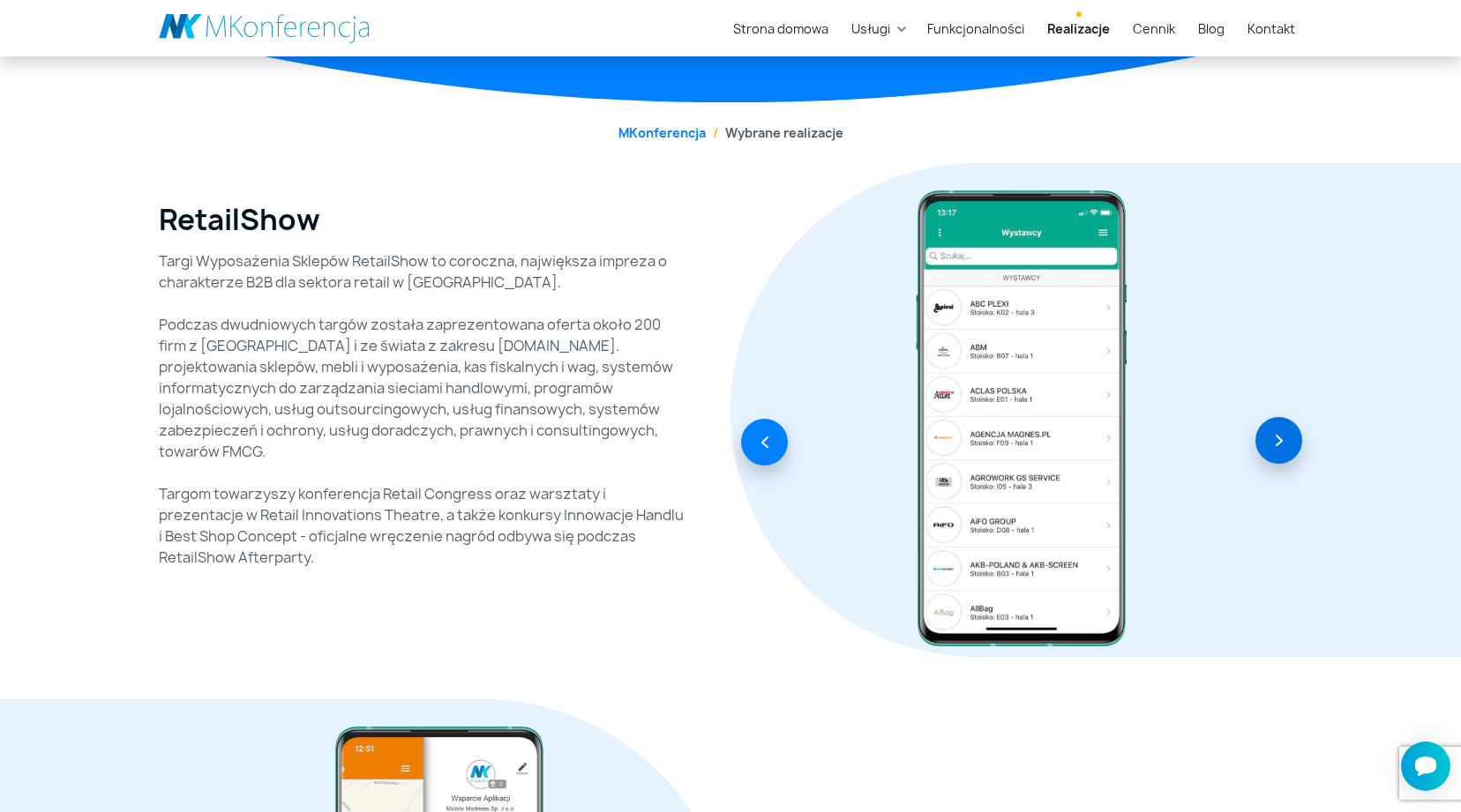
click at [1269, 439] on button "button" at bounding box center [1278, 440] width 47 height 47
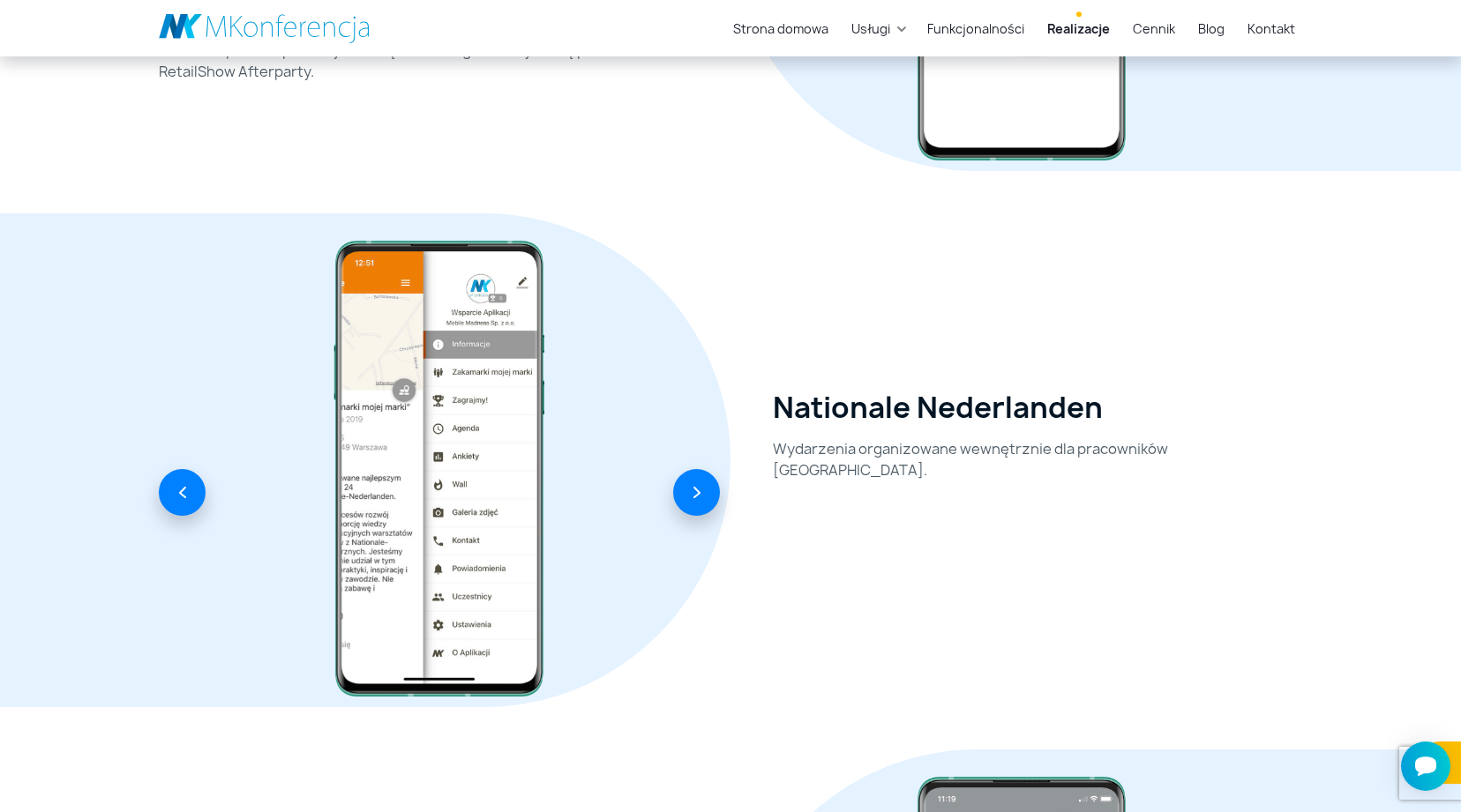
scroll to position [668, 0]
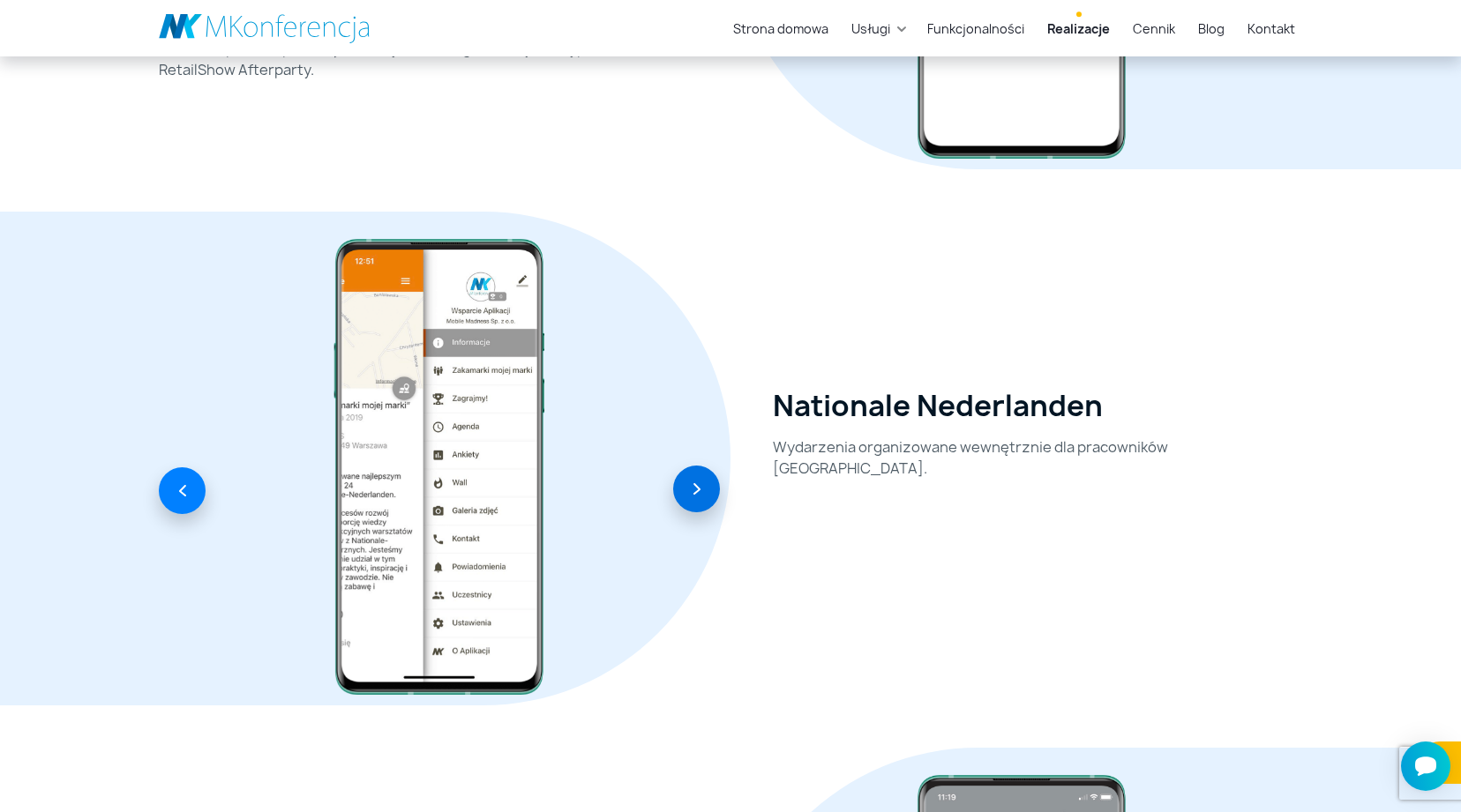
click at [706, 487] on button "button" at bounding box center [696, 489] width 47 height 47
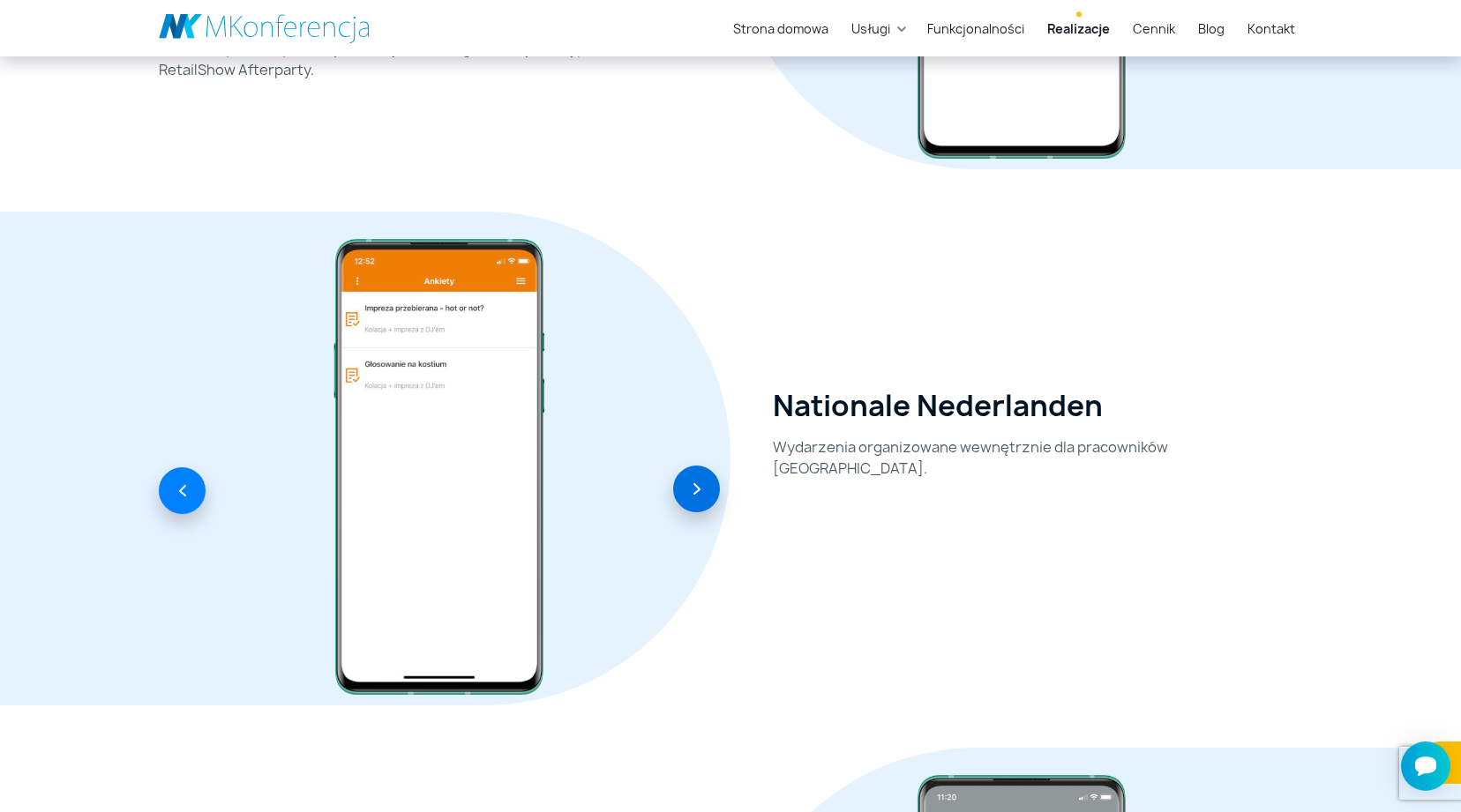
click at [706, 487] on button "button" at bounding box center [696, 489] width 47 height 47
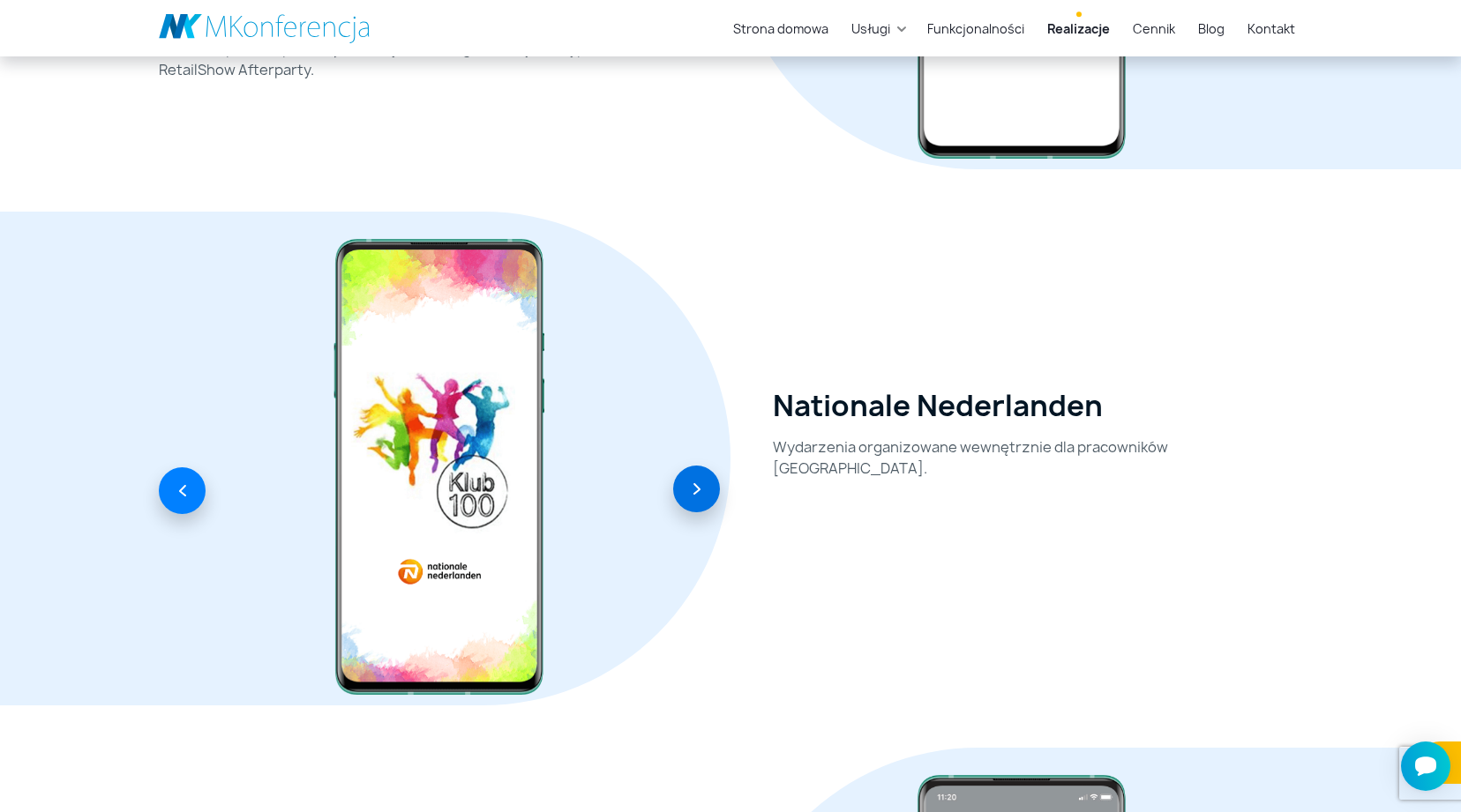
click at [706, 487] on button "button" at bounding box center [696, 489] width 47 height 47
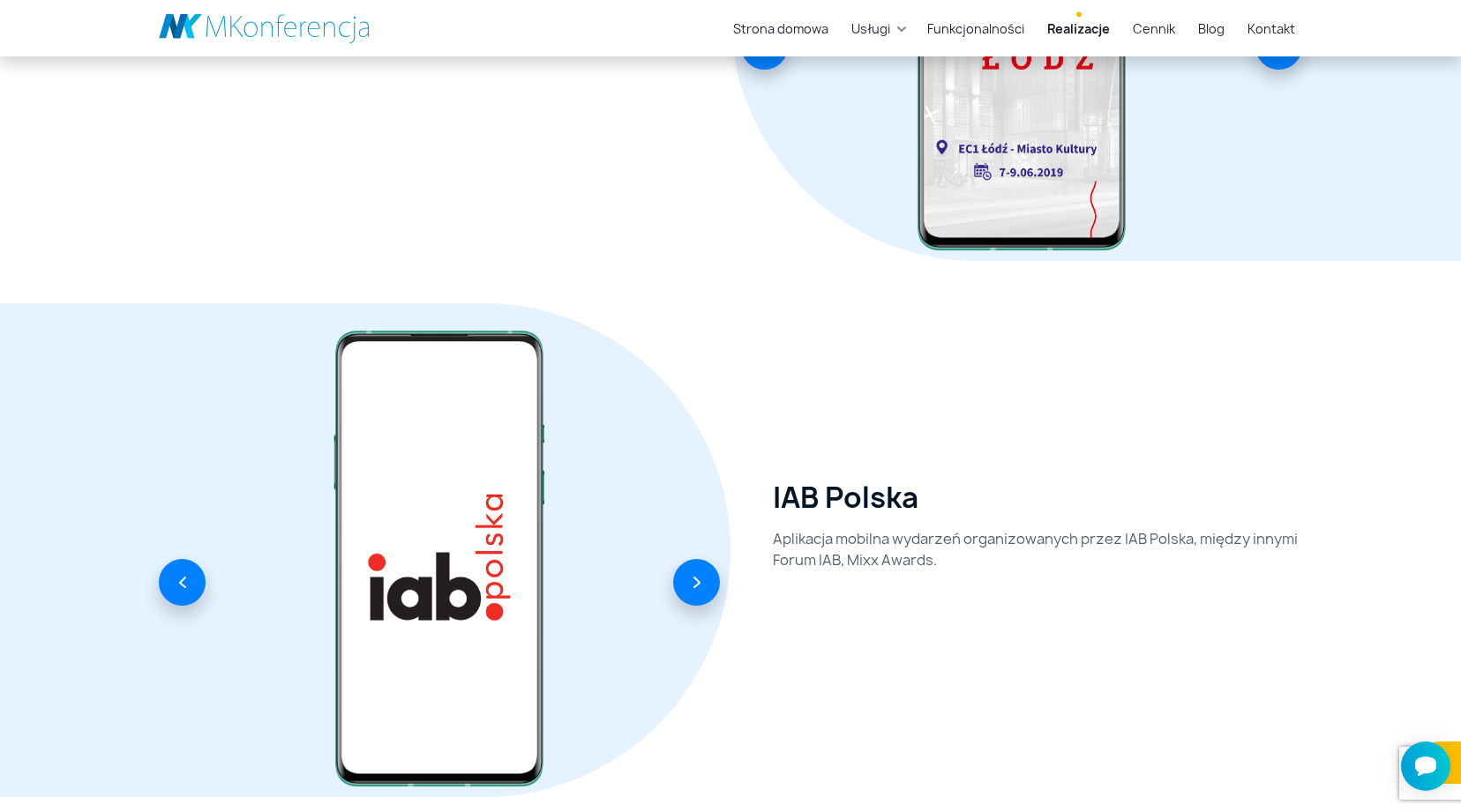
scroll to position [2733, 0]
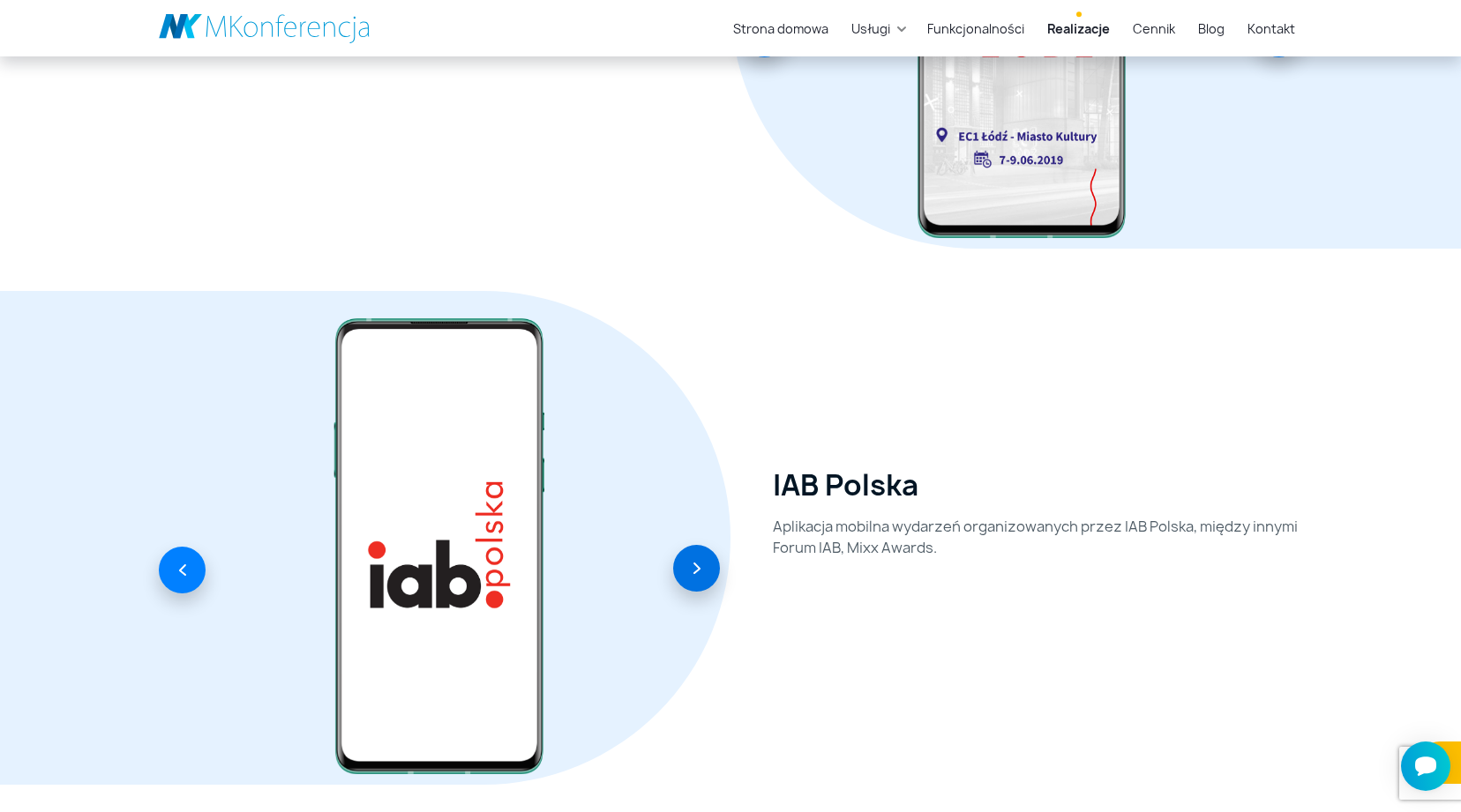
click at [698, 583] on button "button" at bounding box center [696, 568] width 47 height 47
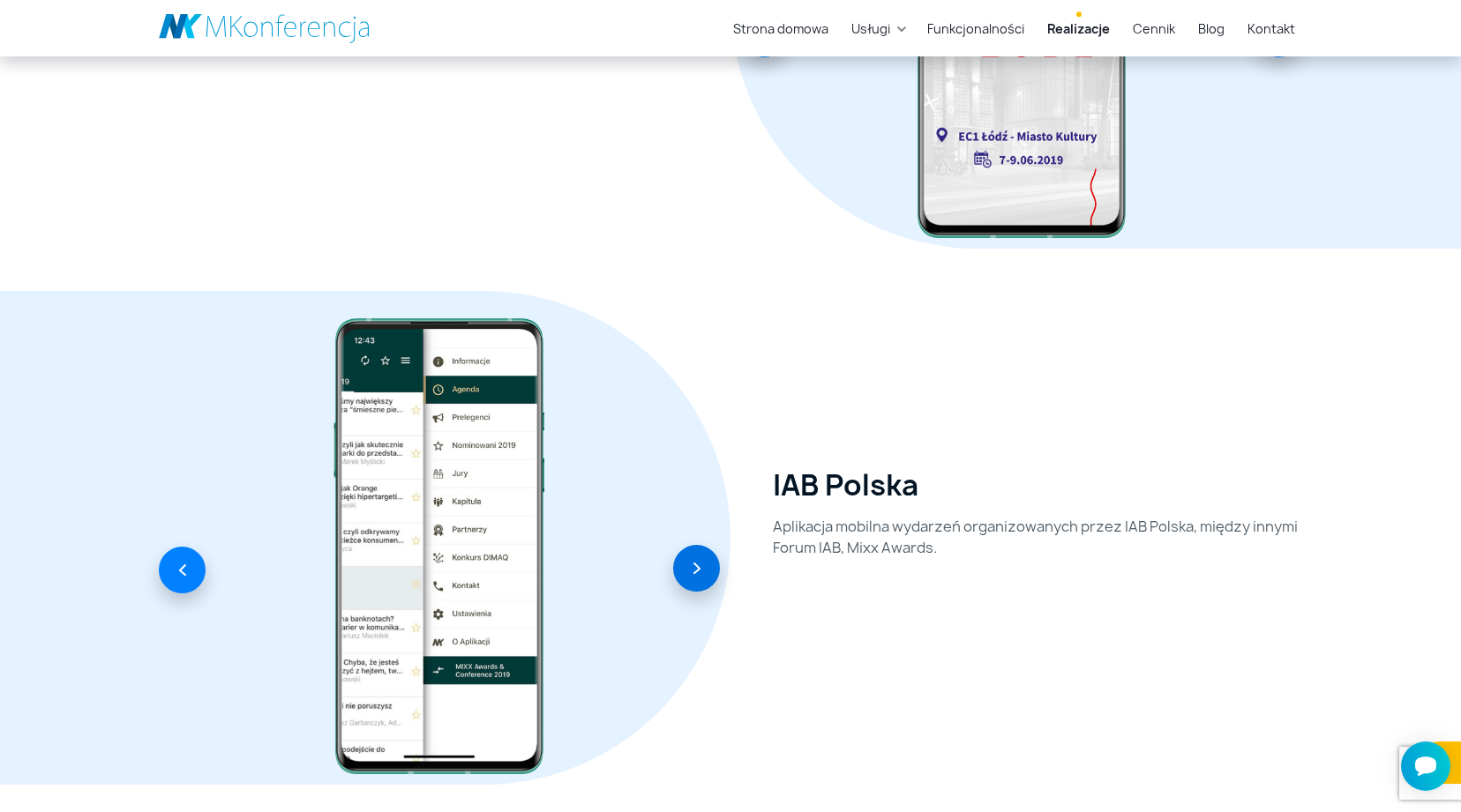
click at [698, 583] on button "button" at bounding box center [696, 568] width 47 height 47
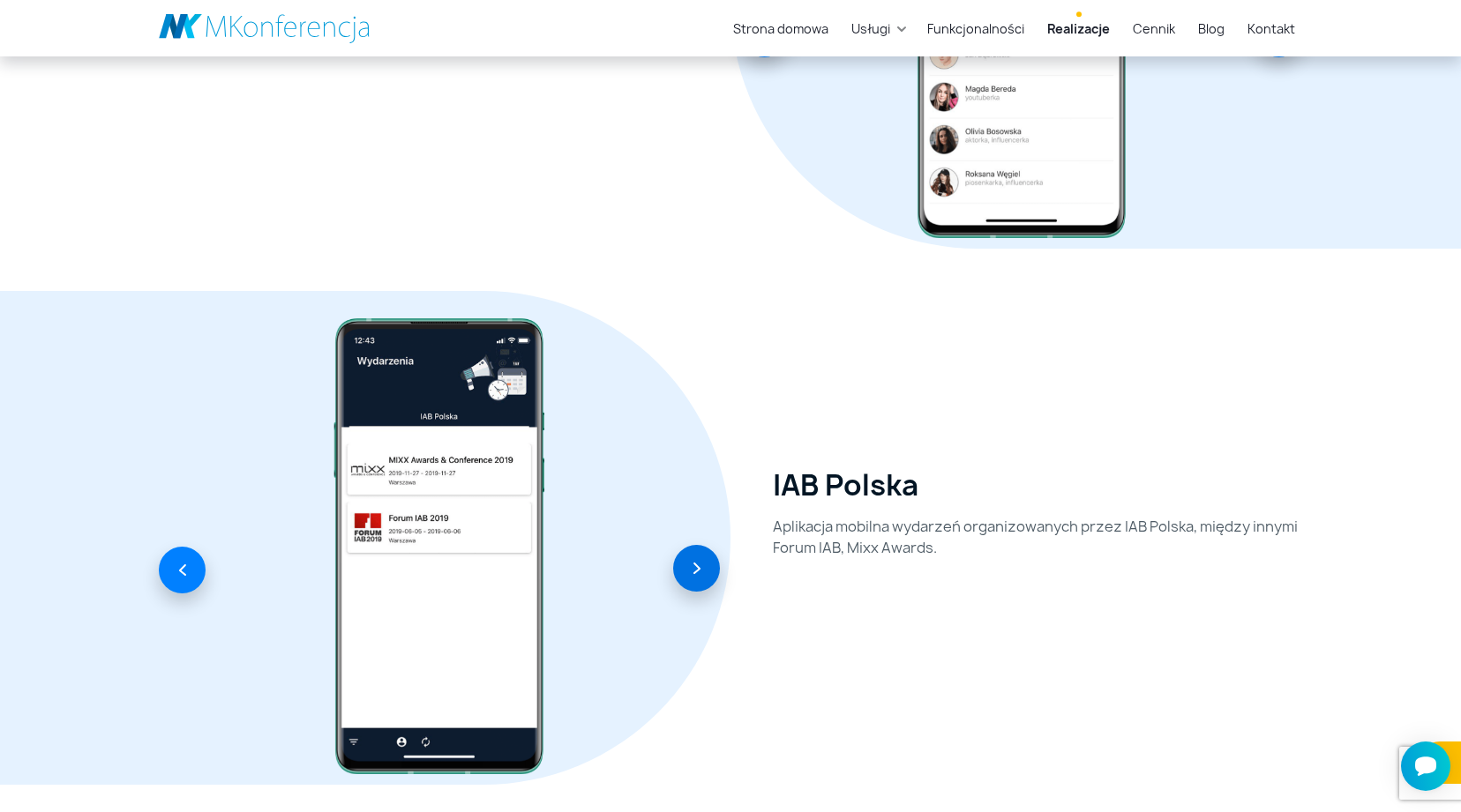
click at [697, 582] on button "button" at bounding box center [696, 568] width 47 height 47
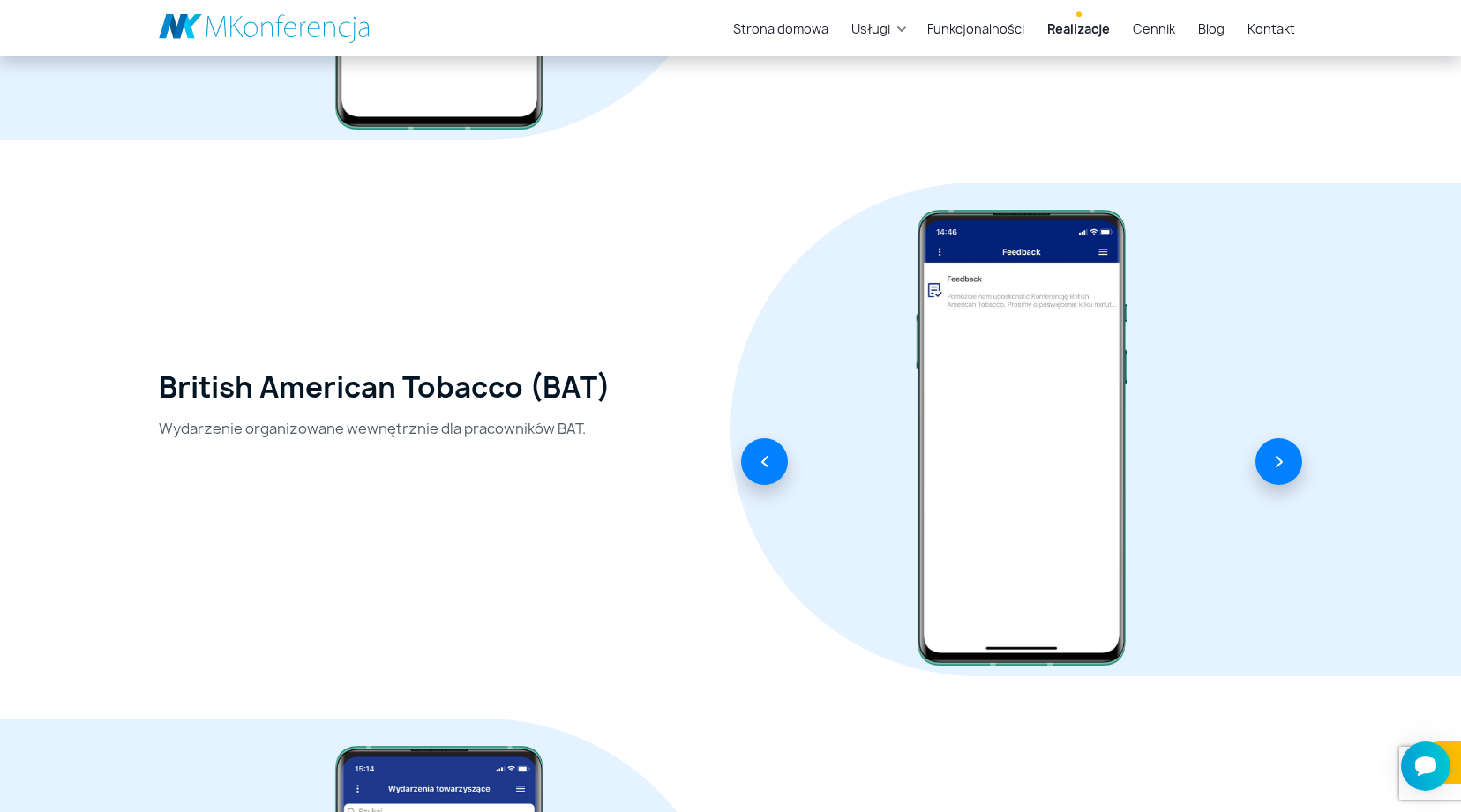
scroll to position [3394, 0]
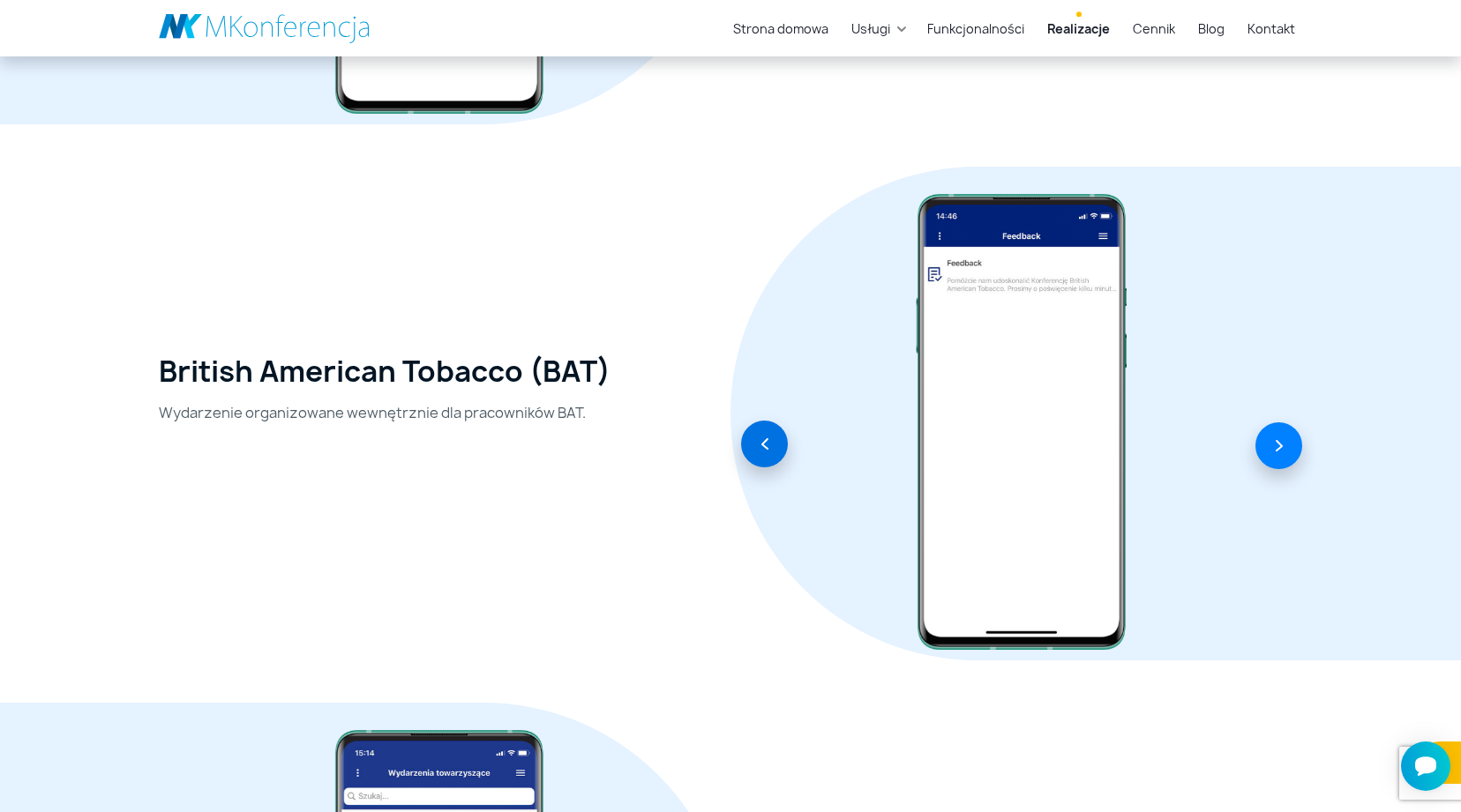
click at [774, 438] on button "button" at bounding box center [764, 444] width 47 height 47
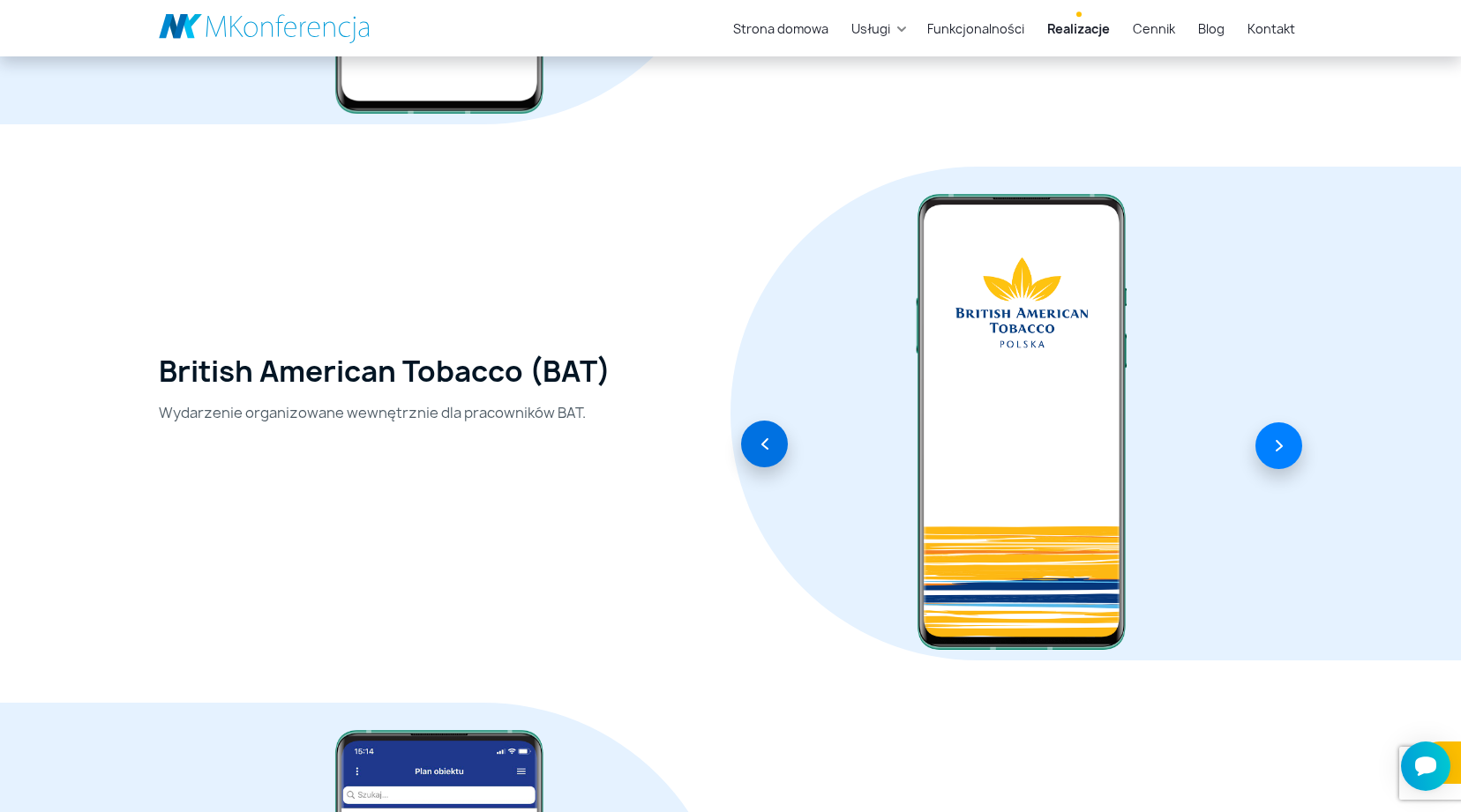
click at [774, 438] on button "button" at bounding box center [764, 444] width 47 height 47
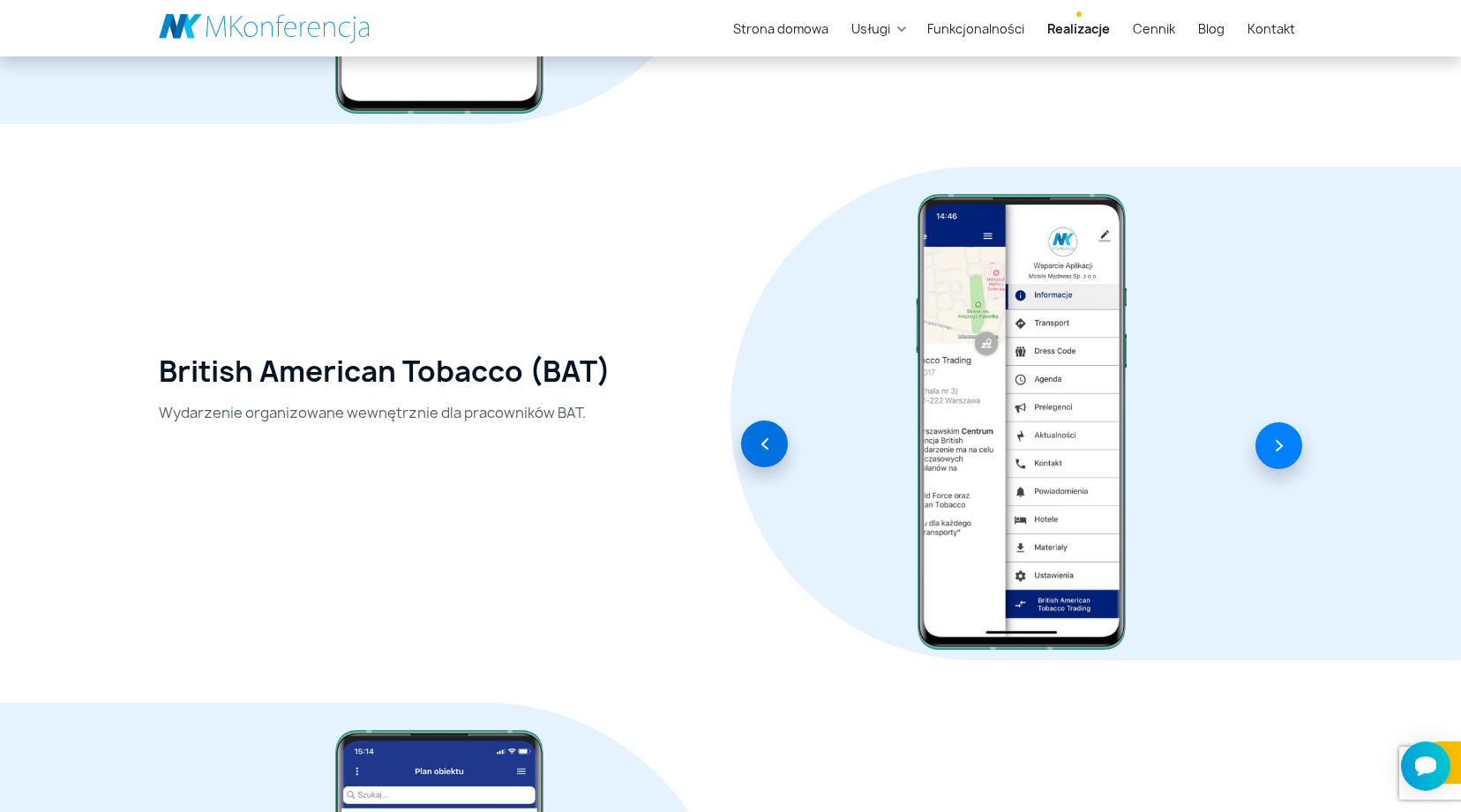
click at [774, 438] on button "button" at bounding box center [764, 444] width 47 height 47
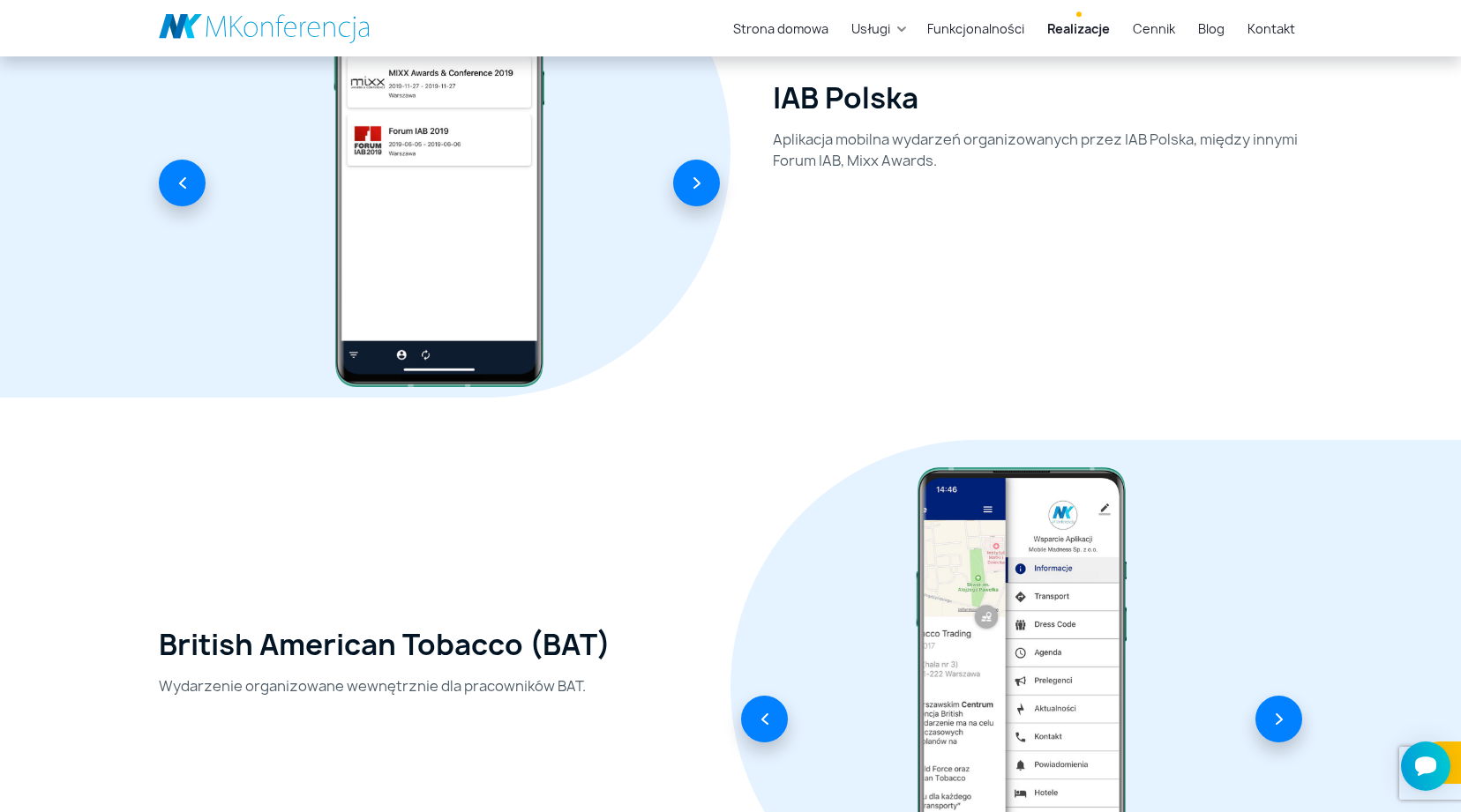
scroll to position [3101, 0]
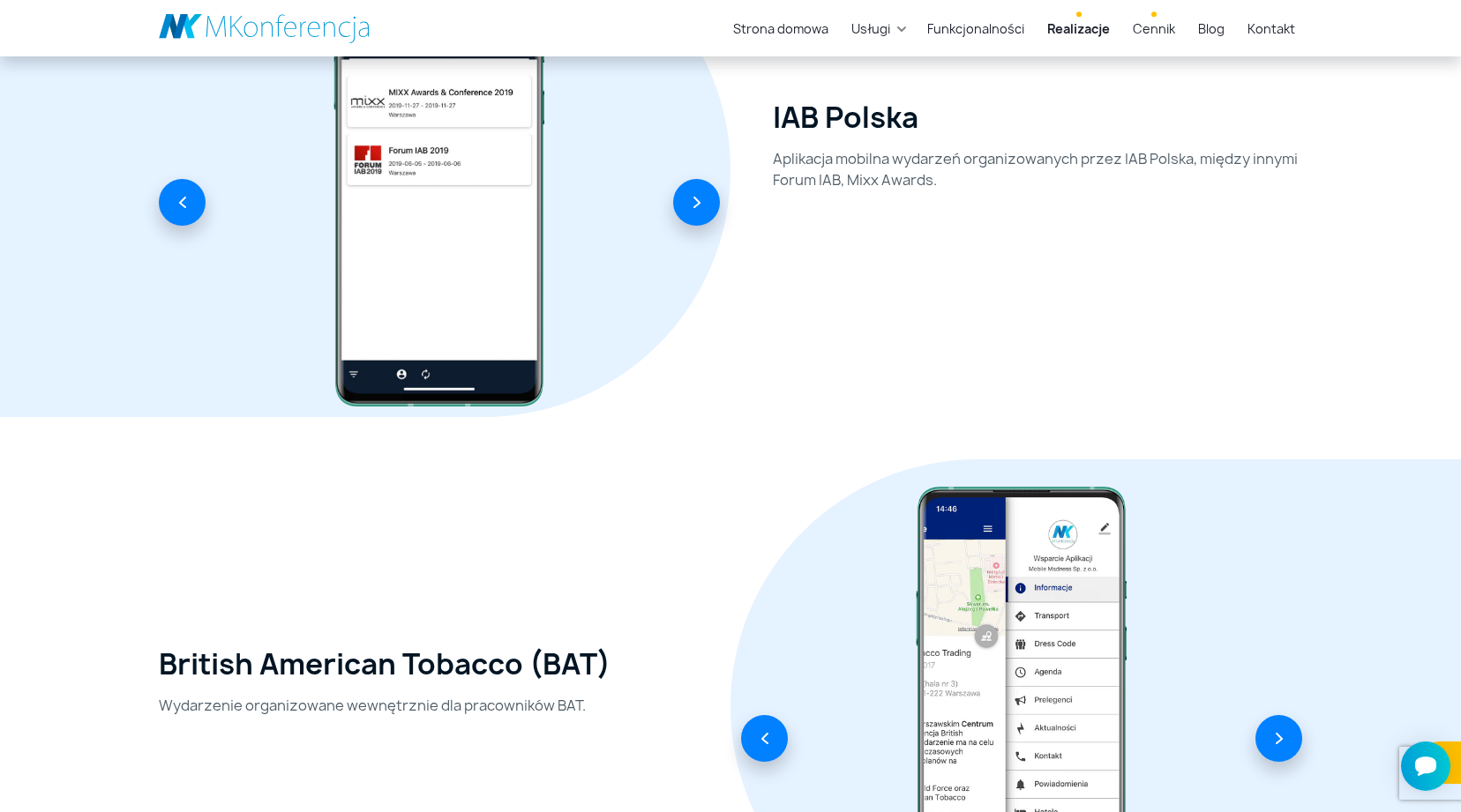
click at [1141, 29] on link "Cennik" at bounding box center [1153, 29] width 57 height 33
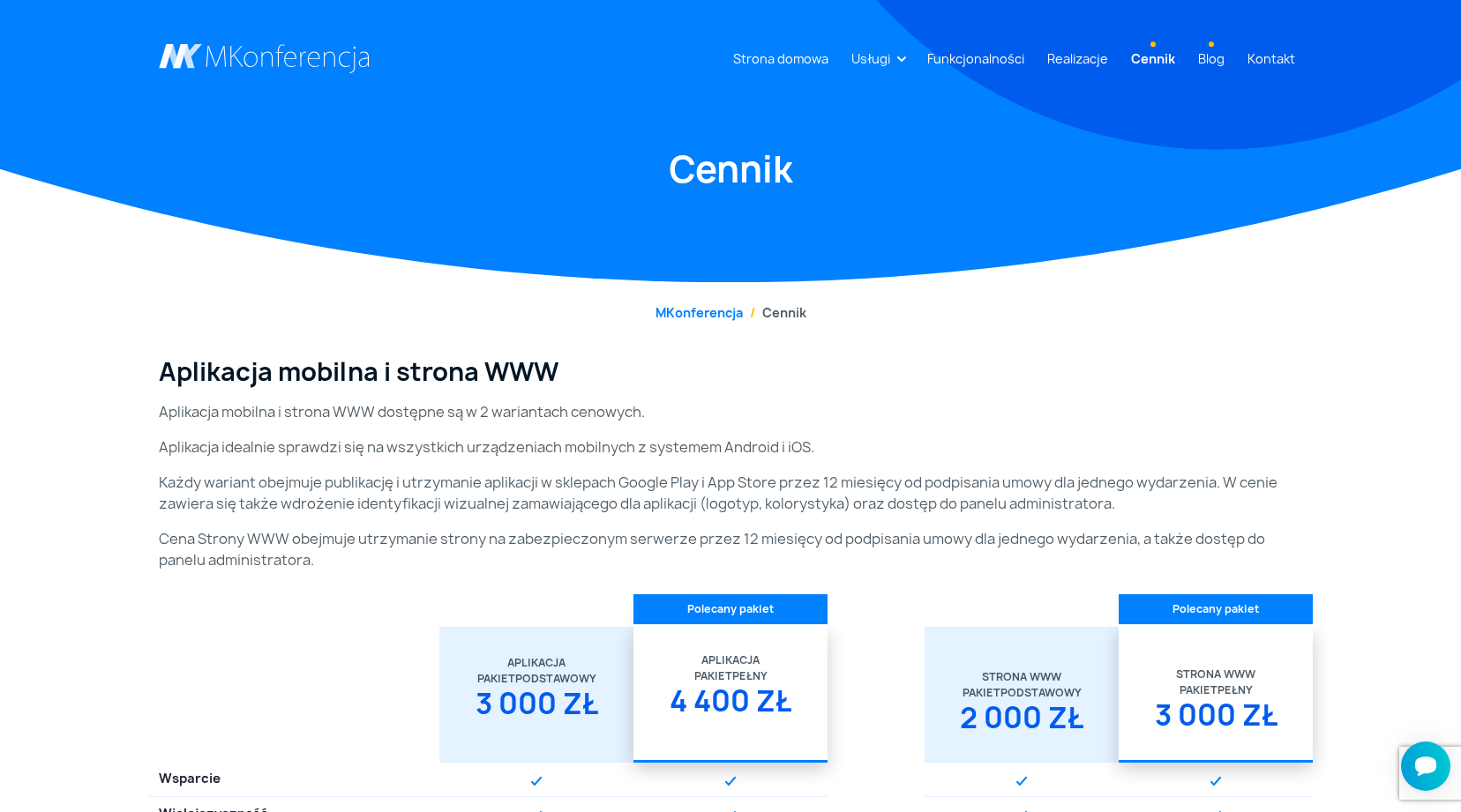
click at [1215, 62] on link "Blog" at bounding box center [1211, 59] width 40 height 33
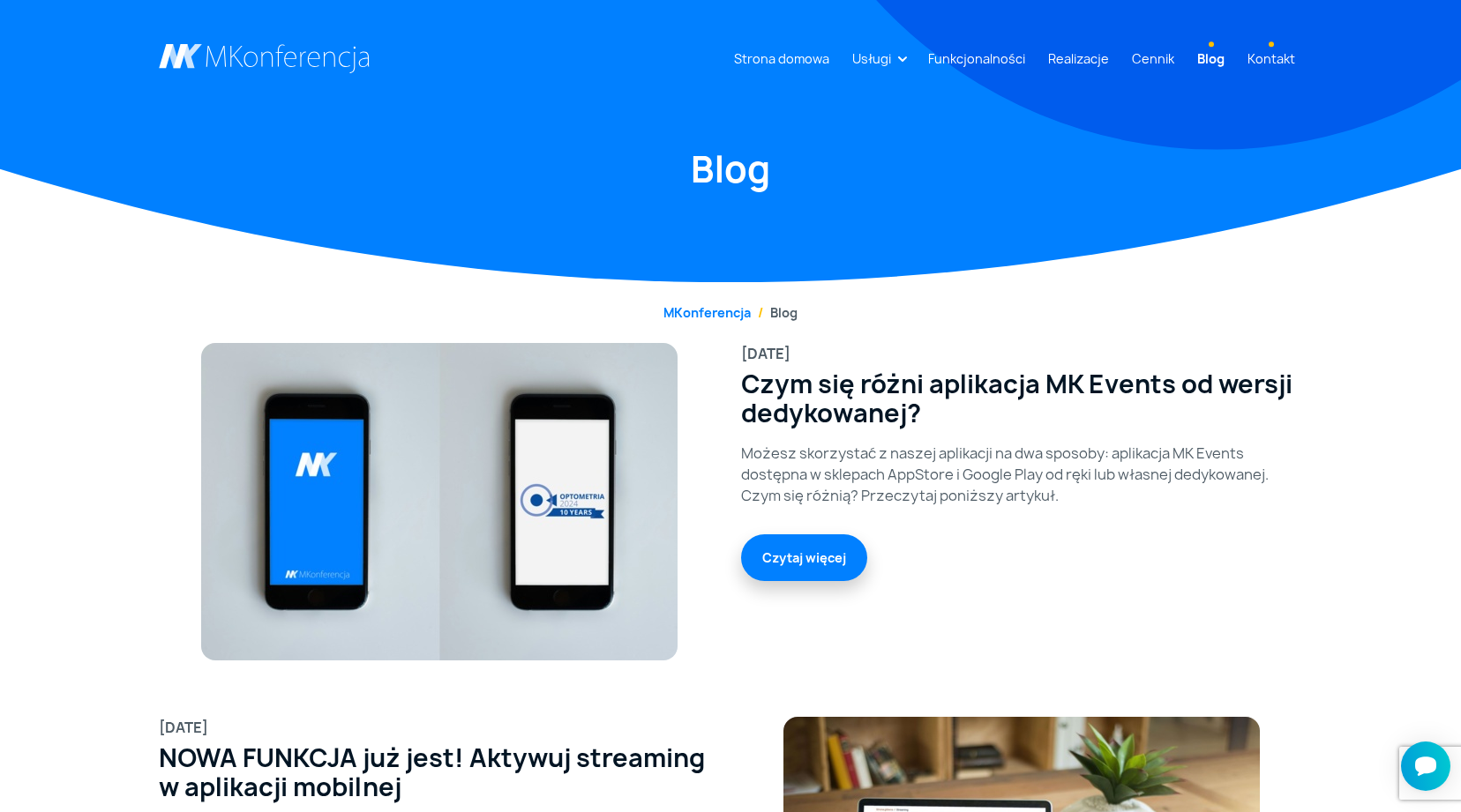
click at [1280, 57] on link "Kontakt" at bounding box center [1271, 59] width 62 height 33
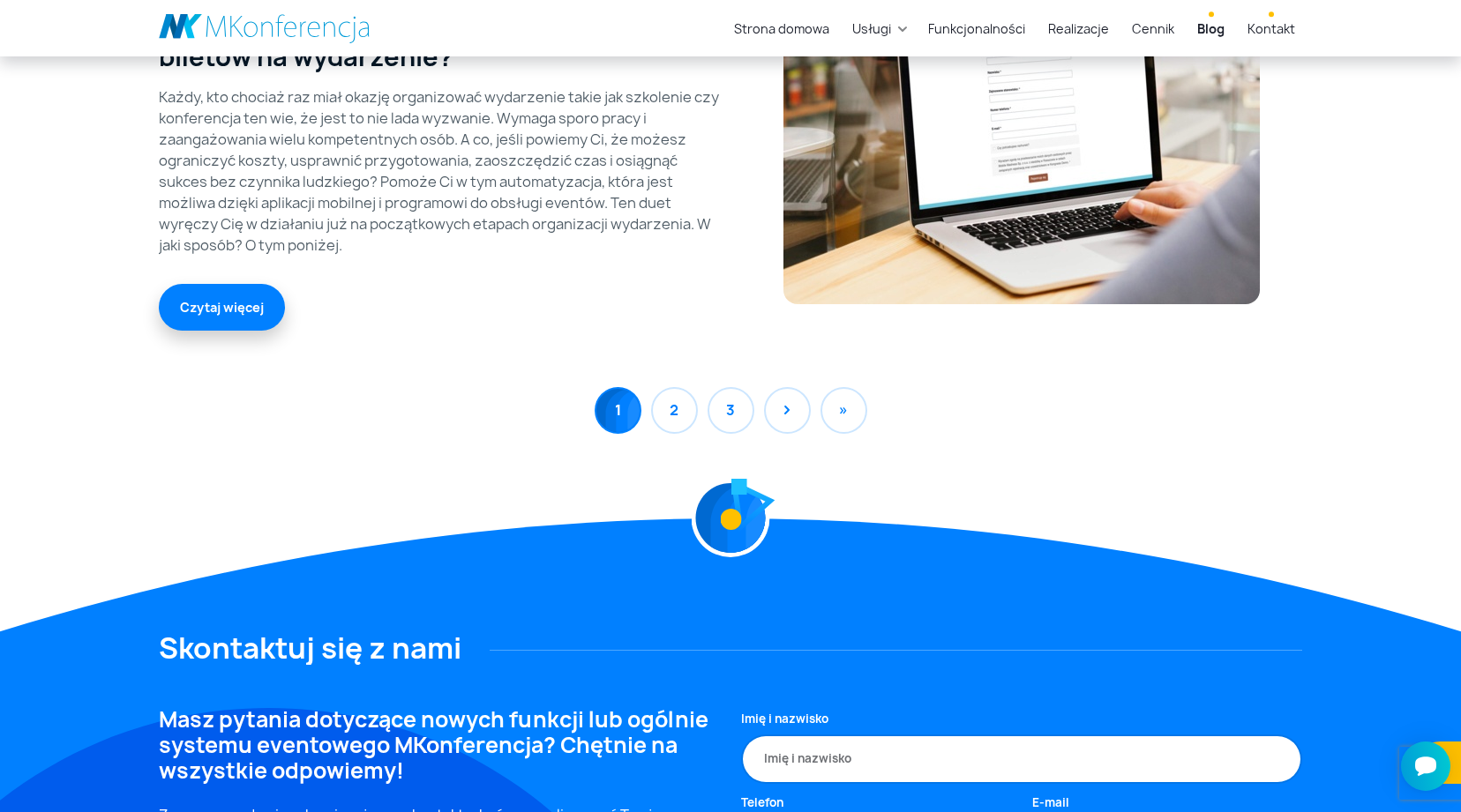
scroll to position [1932, 0]
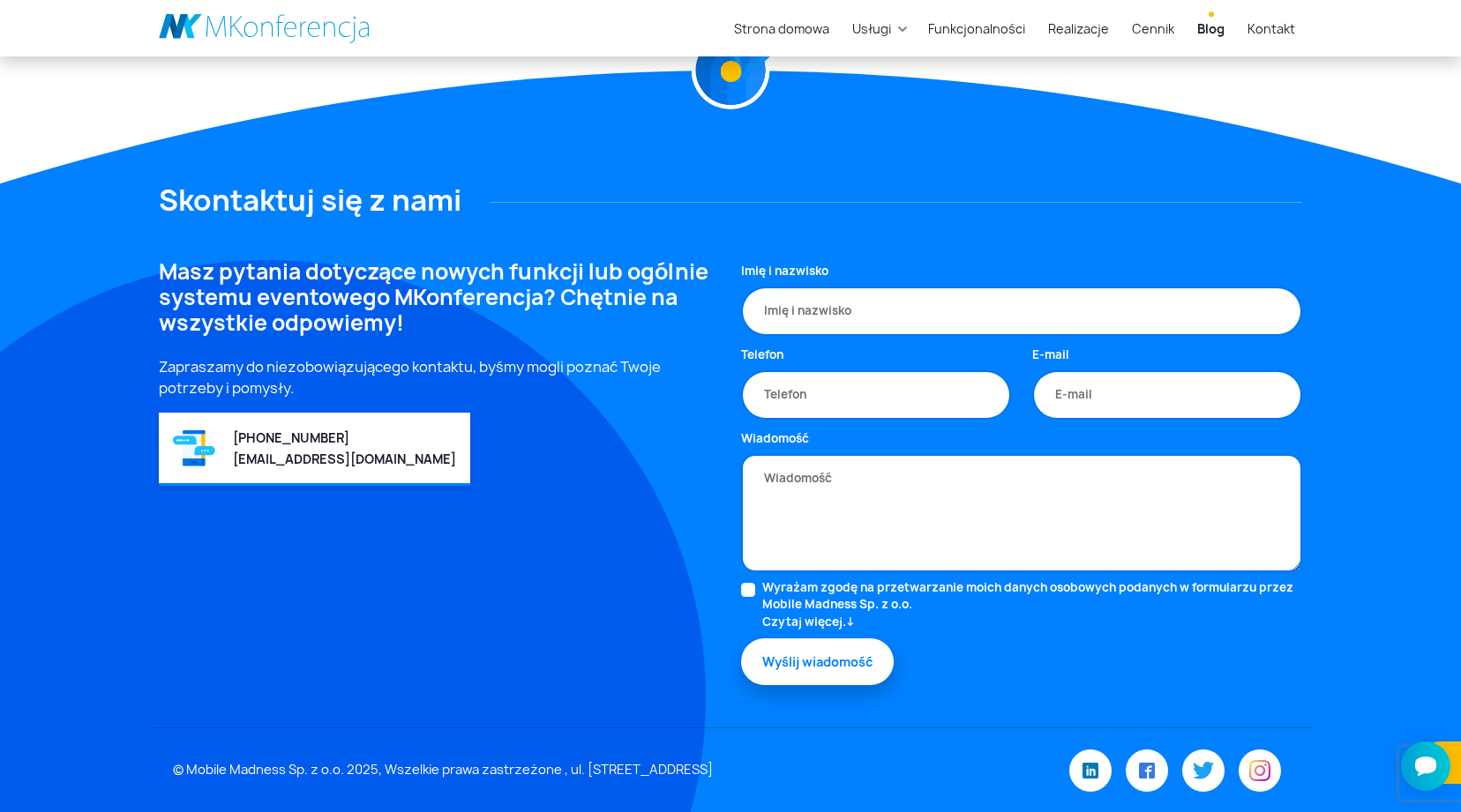
click at [261, 37] on link at bounding box center [264, 28] width 211 height 30
